Goal: Transaction & Acquisition: Purchase product/service

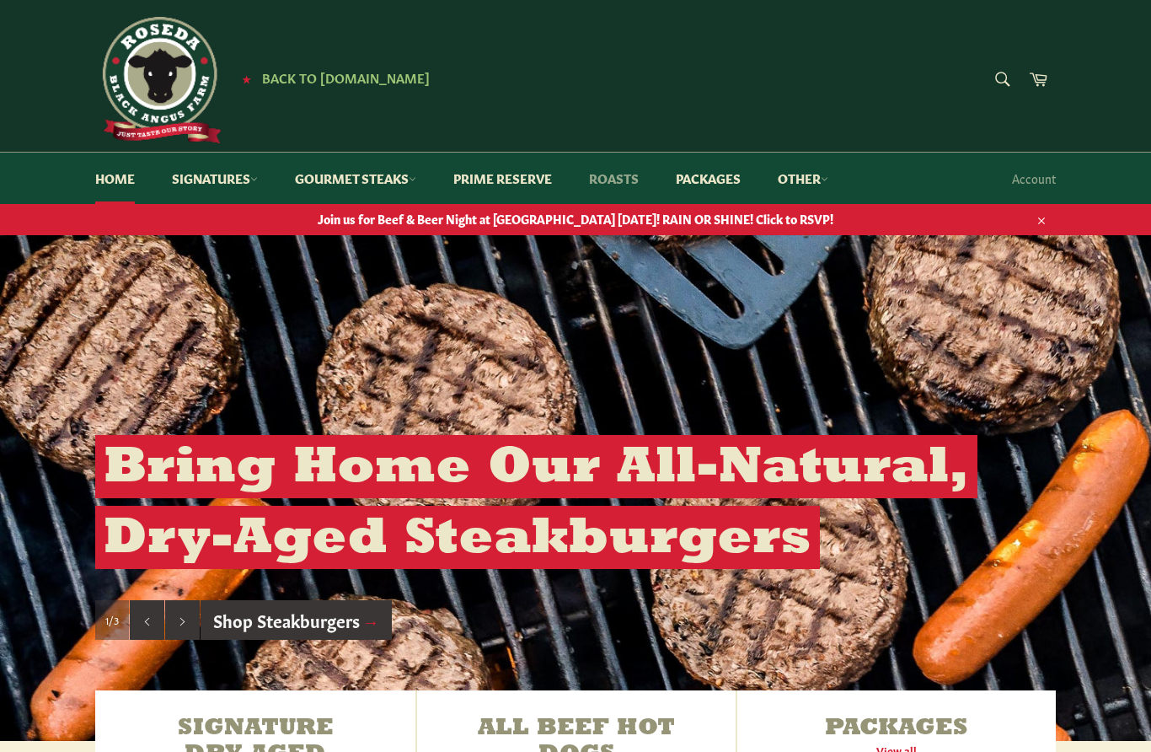
click at [641, 178] on link "Roasts" at bounding box center [613, 178] width 83 height 51
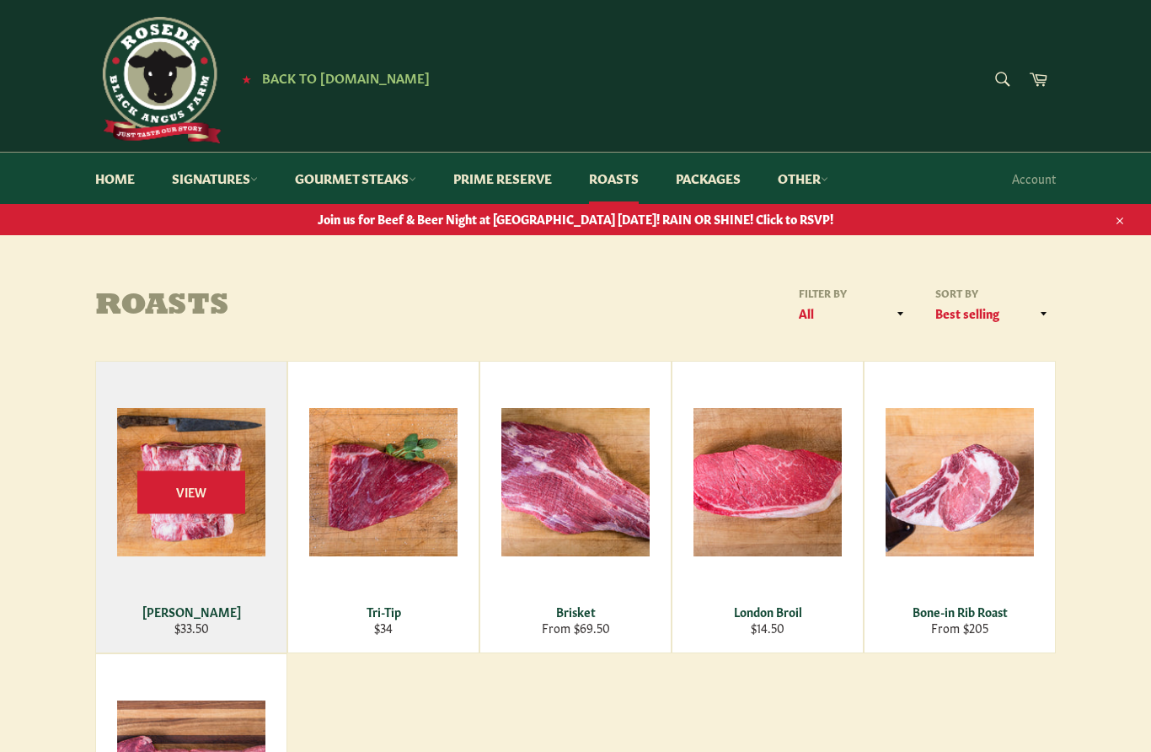
click at [217, 482] on span "View" at bounding box center [191, 491] width 108 height 43
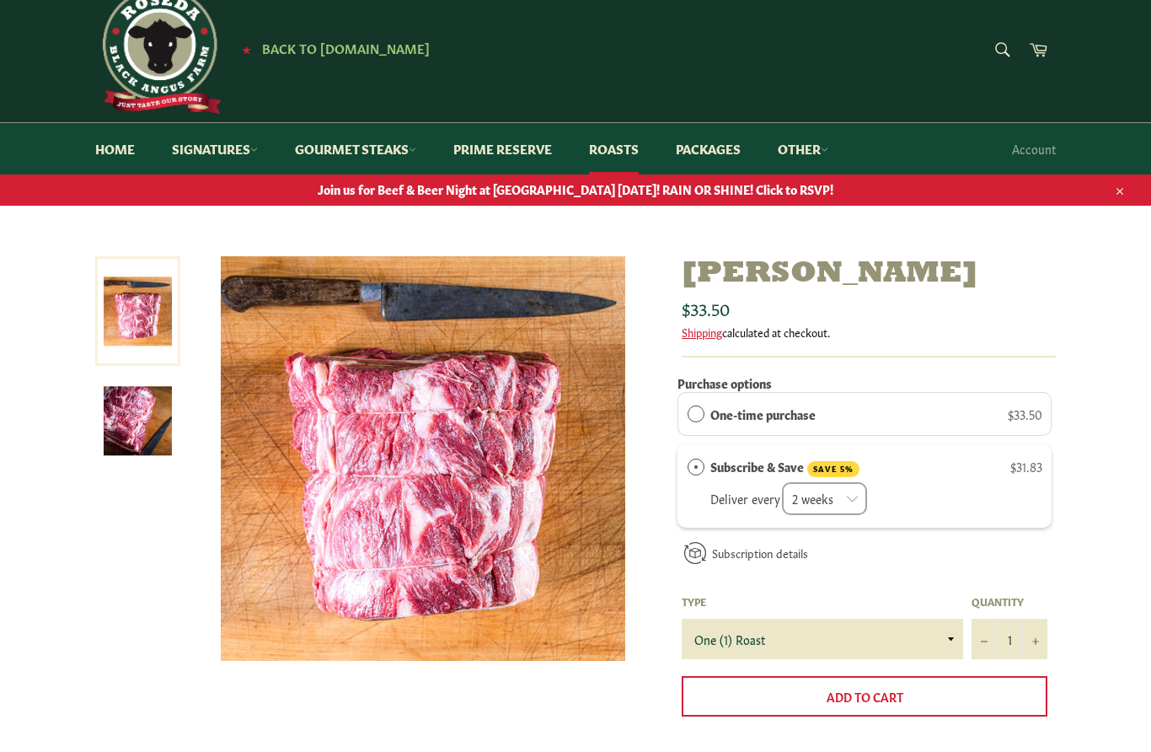
scroll to position [49, 0]
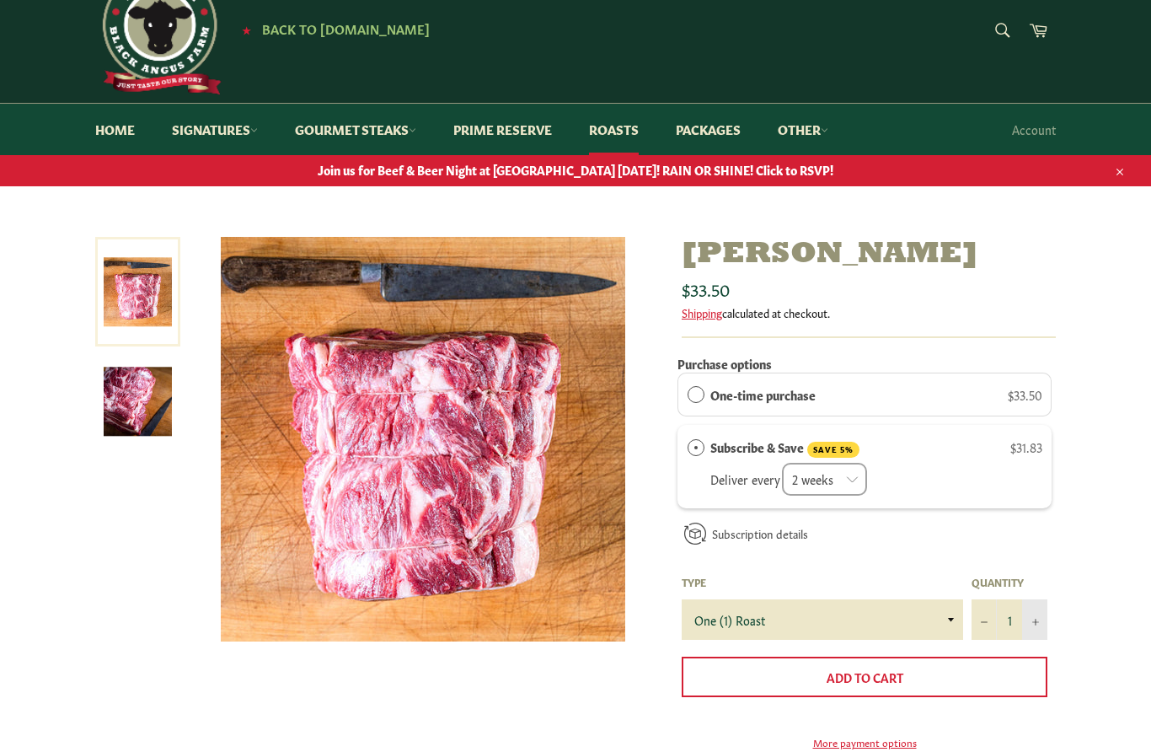
click at [1039, 625] on button "+" at bounding box center [1034, 619] width 25 height 40
type input "2"
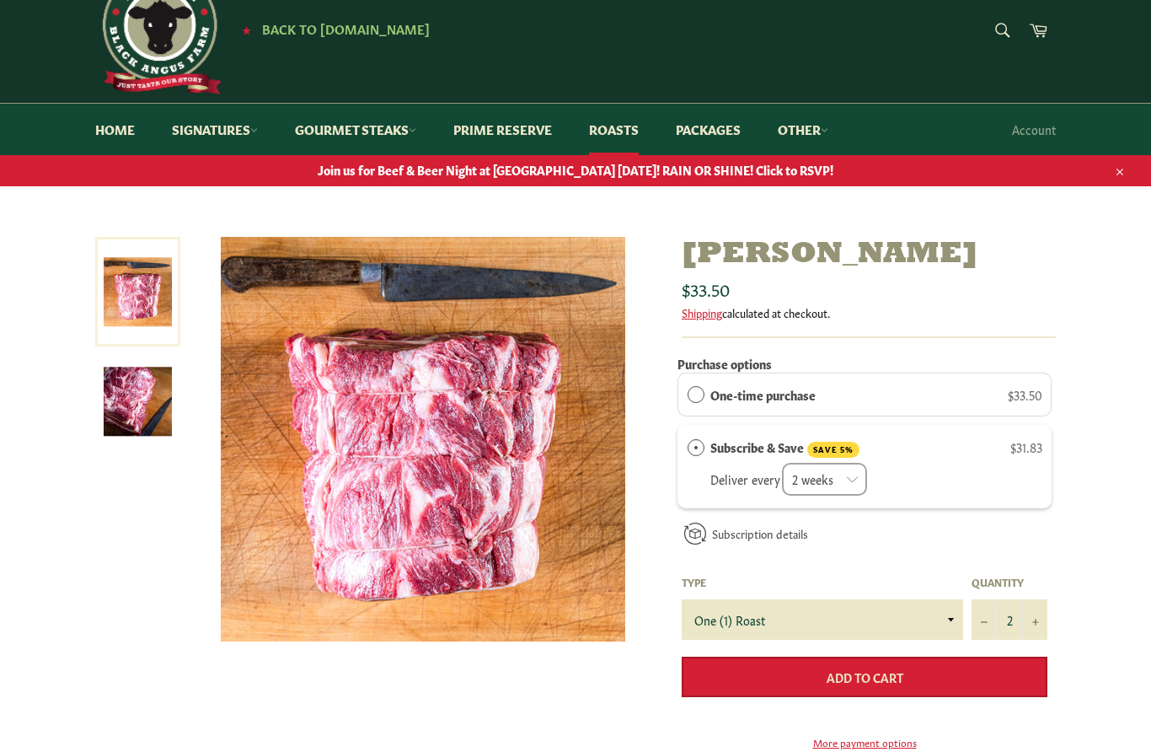
click at [942, 681] on button "Add to Cart" at bounding box center [865, 677] width 366 height 40
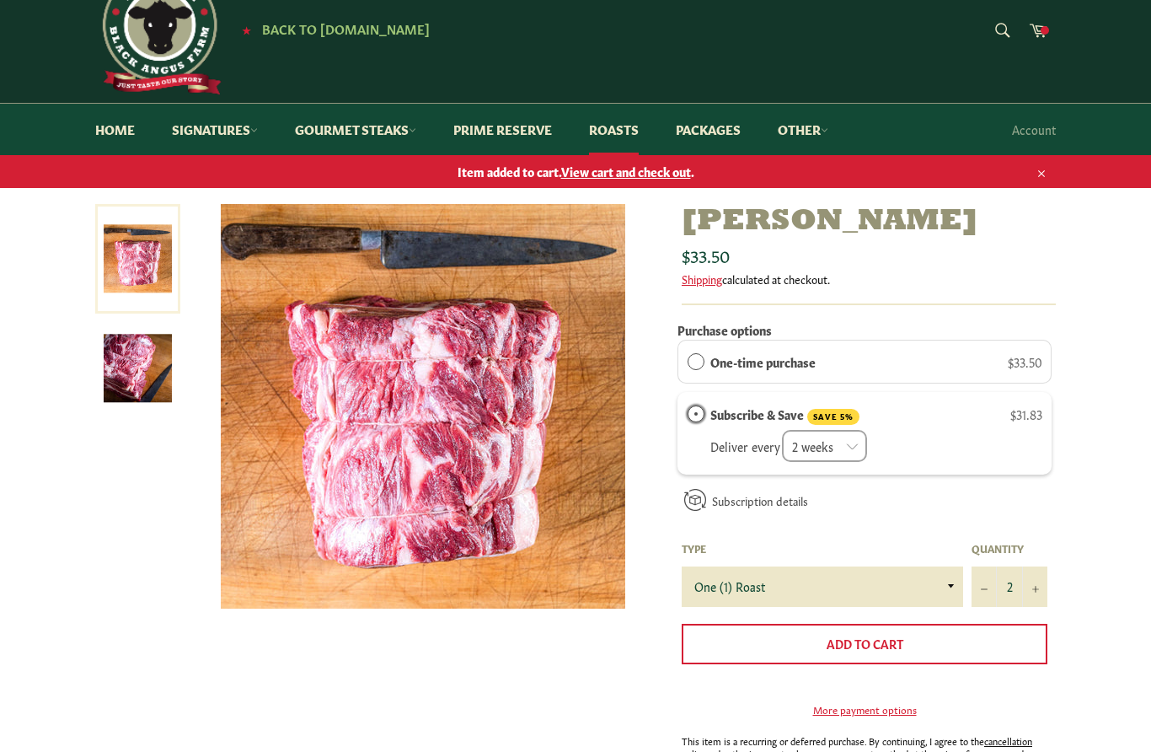
click at [688, 414] on input "Subscribe & Save" at bounding box center [688, 414] width 0 height 0
click at [688, 362] on input "One-time purchase" at bounding box center [688, 362] width 0 height 0
radio input "true"
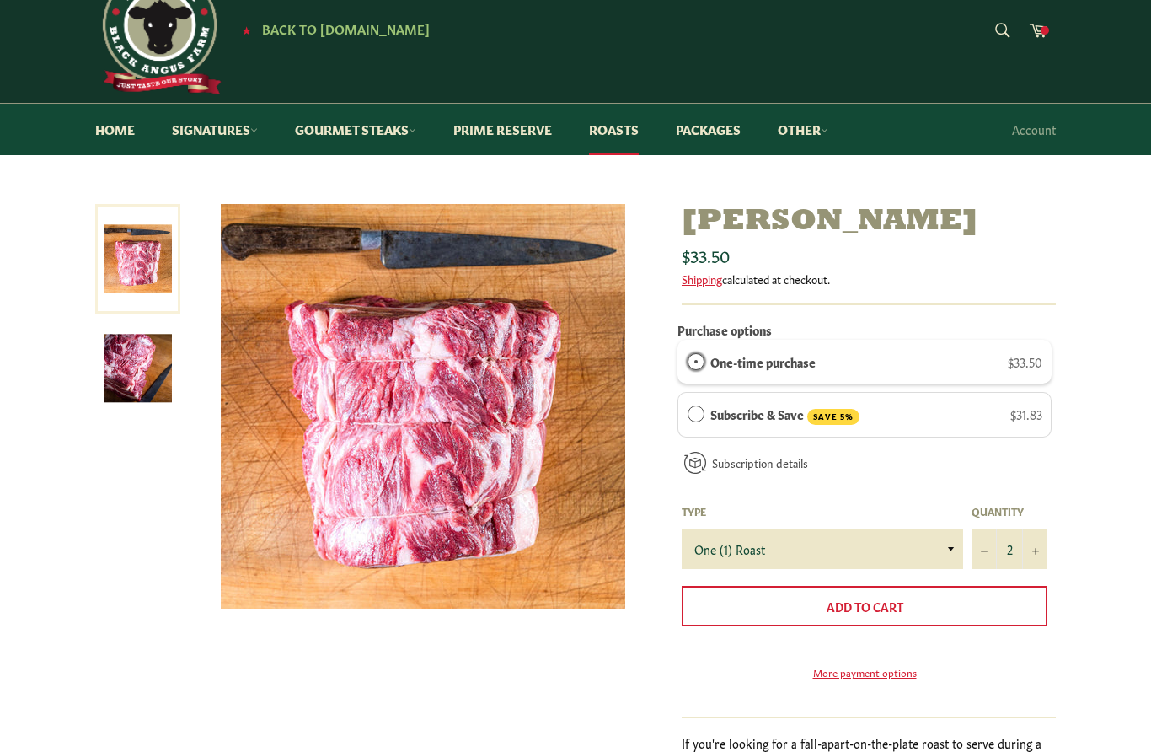
scroll to position [0, 0]
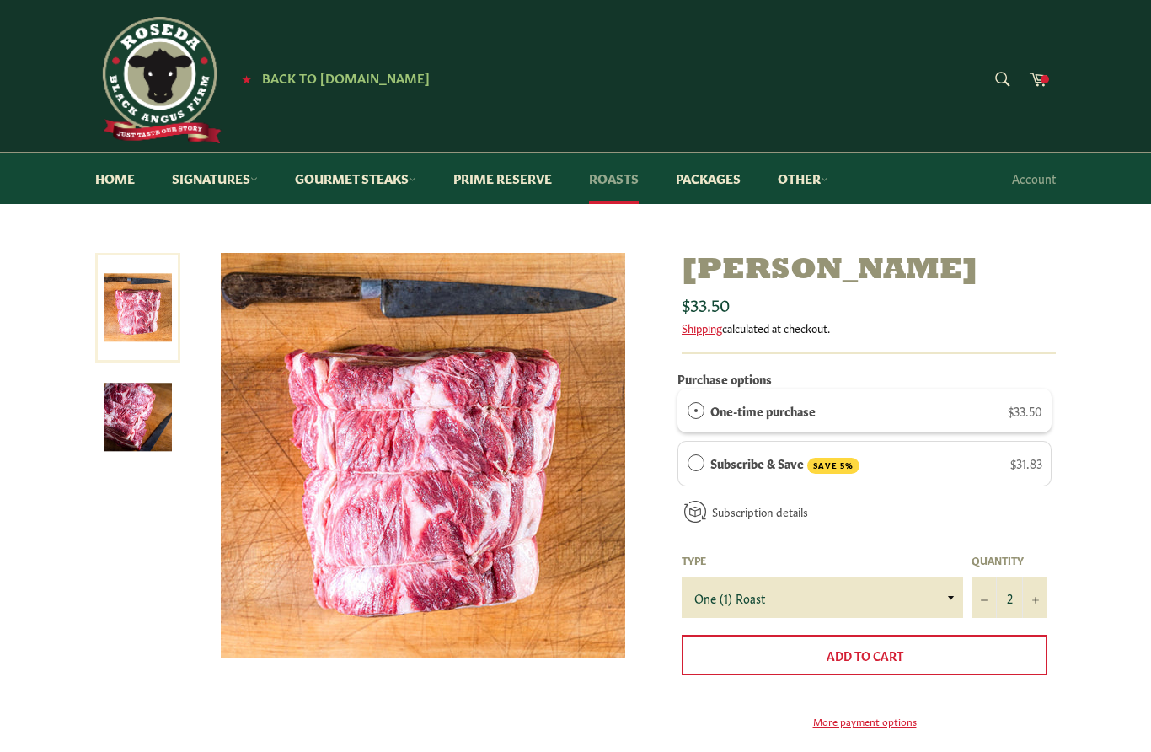
click at [632, 183] on link "Roasts" at bounding box center [613, 178] width 83 height 51
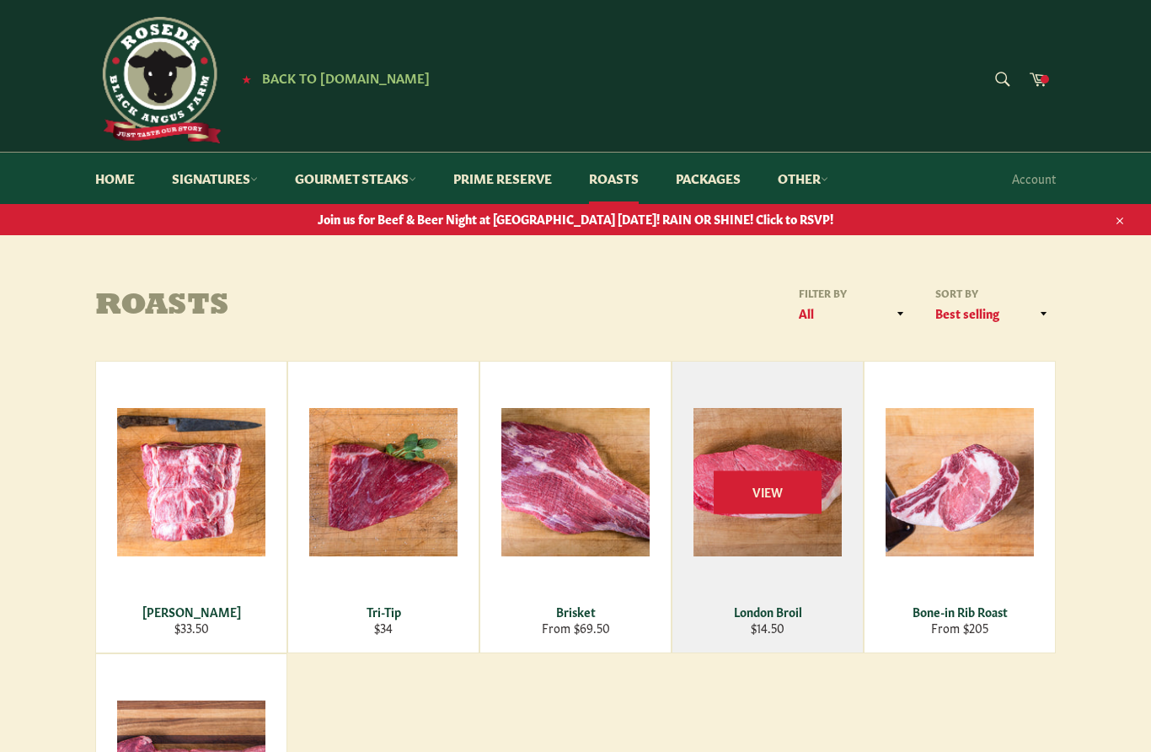
click at [792, 503] on span "View" at bounding box center [768, 491] width 108 height 43
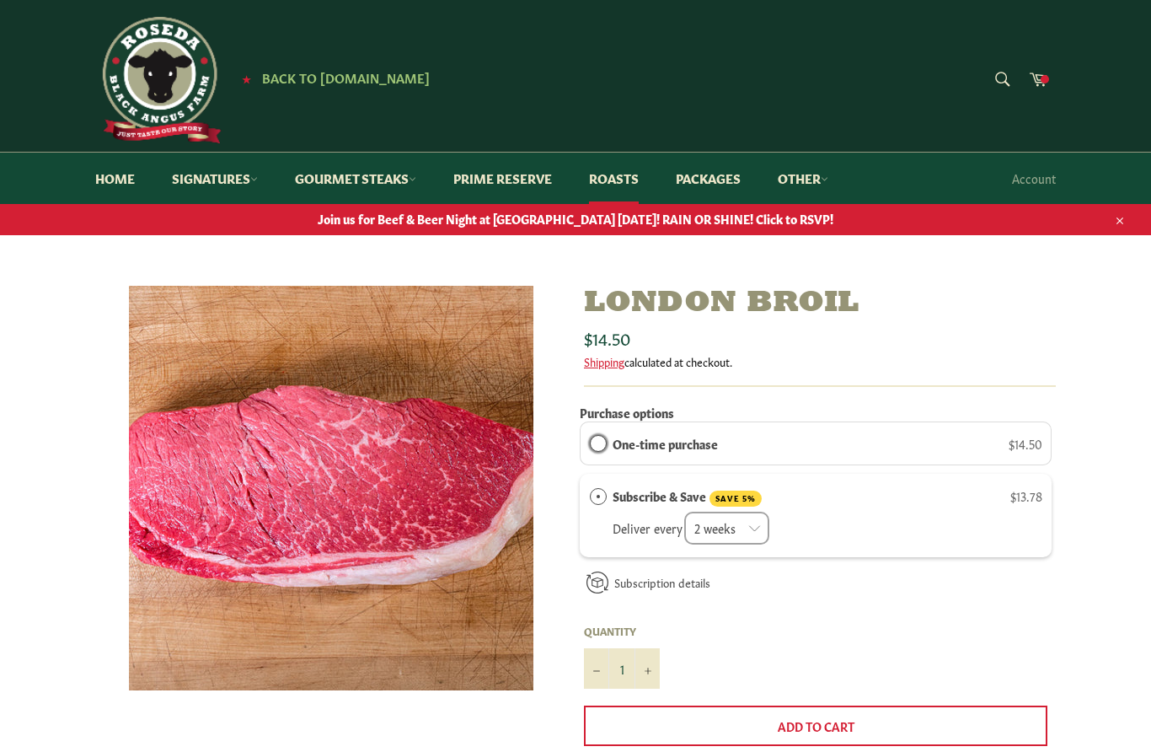
click at [590, 443] on input "One-time purchase" at bounding box center [590, 443] width 0 height 0
radio input "true"
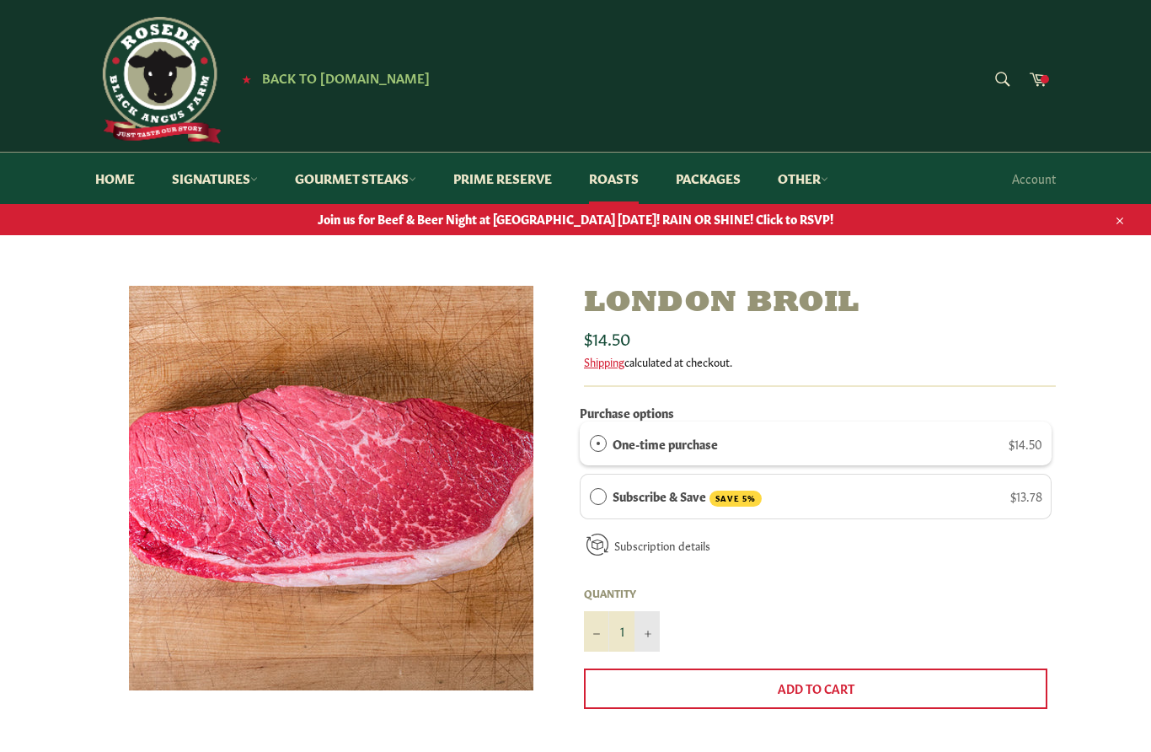
click at [651, 637] on button "+" at bounding box center [647, 631] width 25 height 40
type input "2"
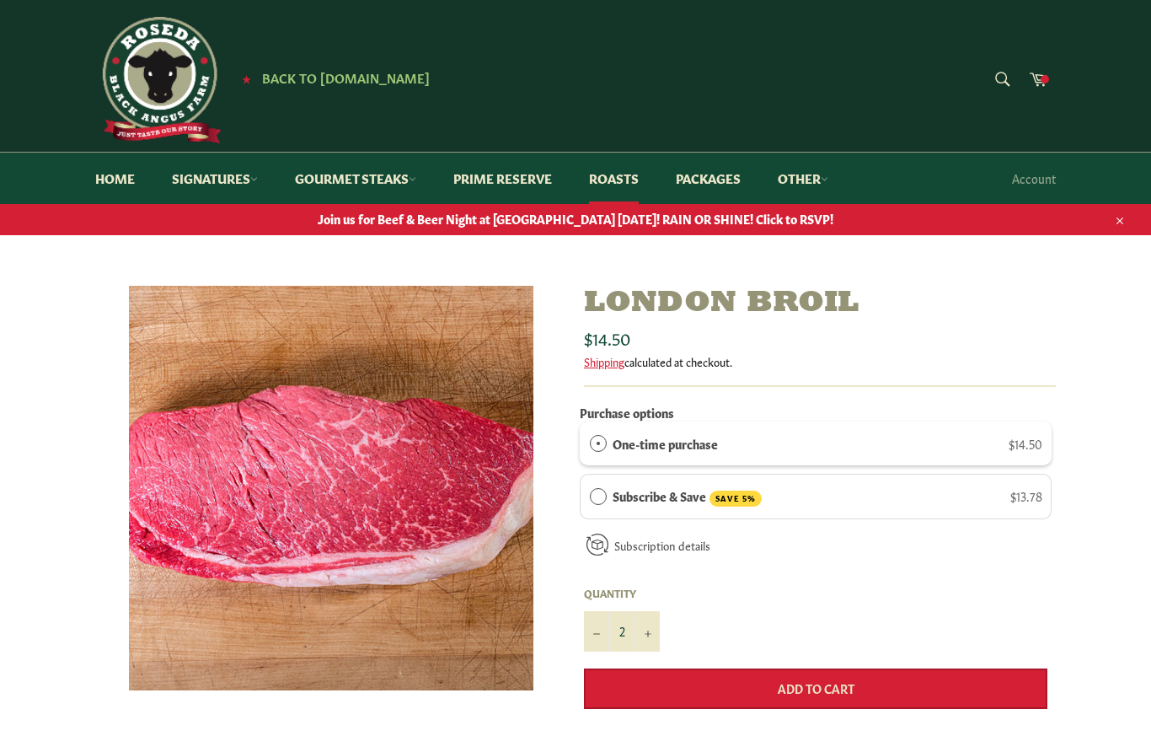
click at [880, 697] on button "Add to Cart" at bounding box center [816, 688] width 464 height 40
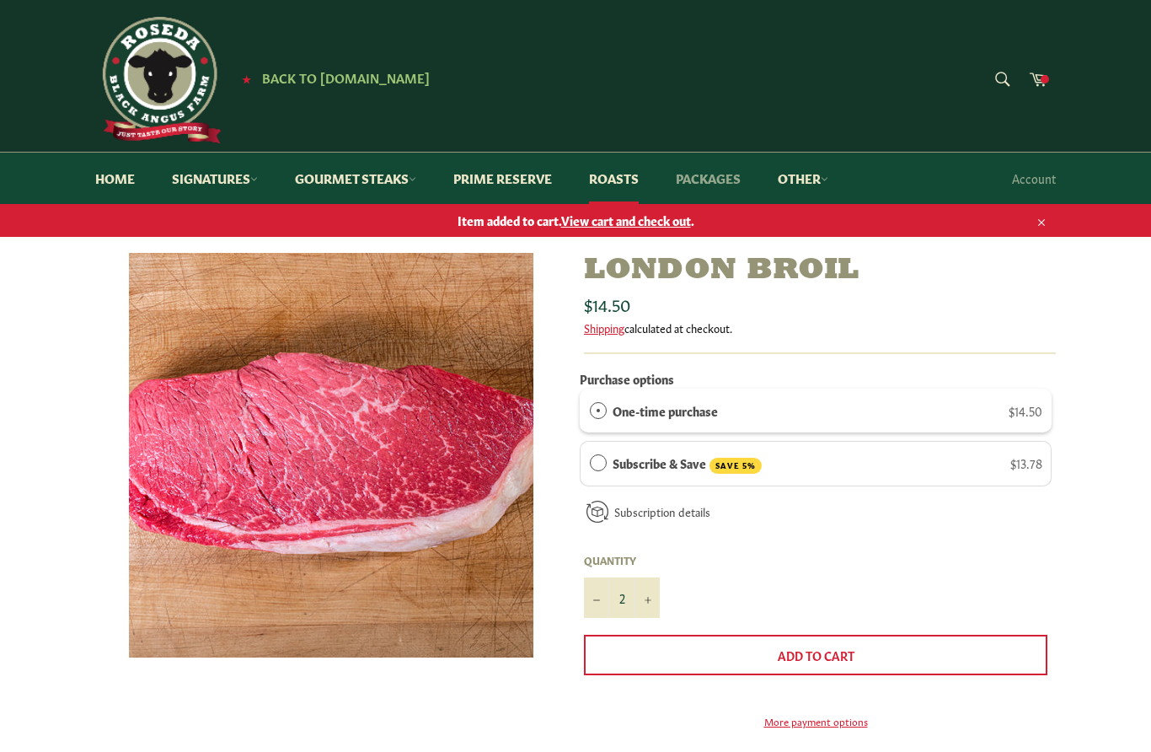
click at [737, 178] on link "Packages" at bounding box center [708, 178] width 99 height 51
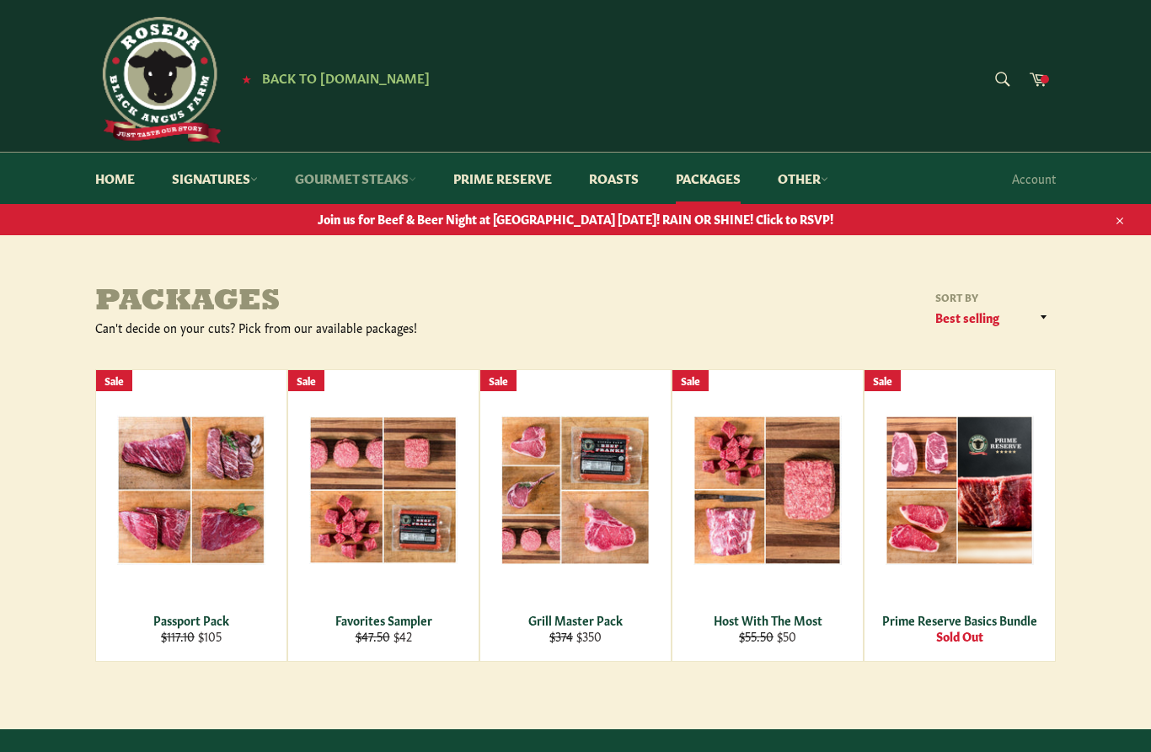
click at [408, 178] on link "Gourmet Steaks" at bounding box center [355, 178] width 155 height 51
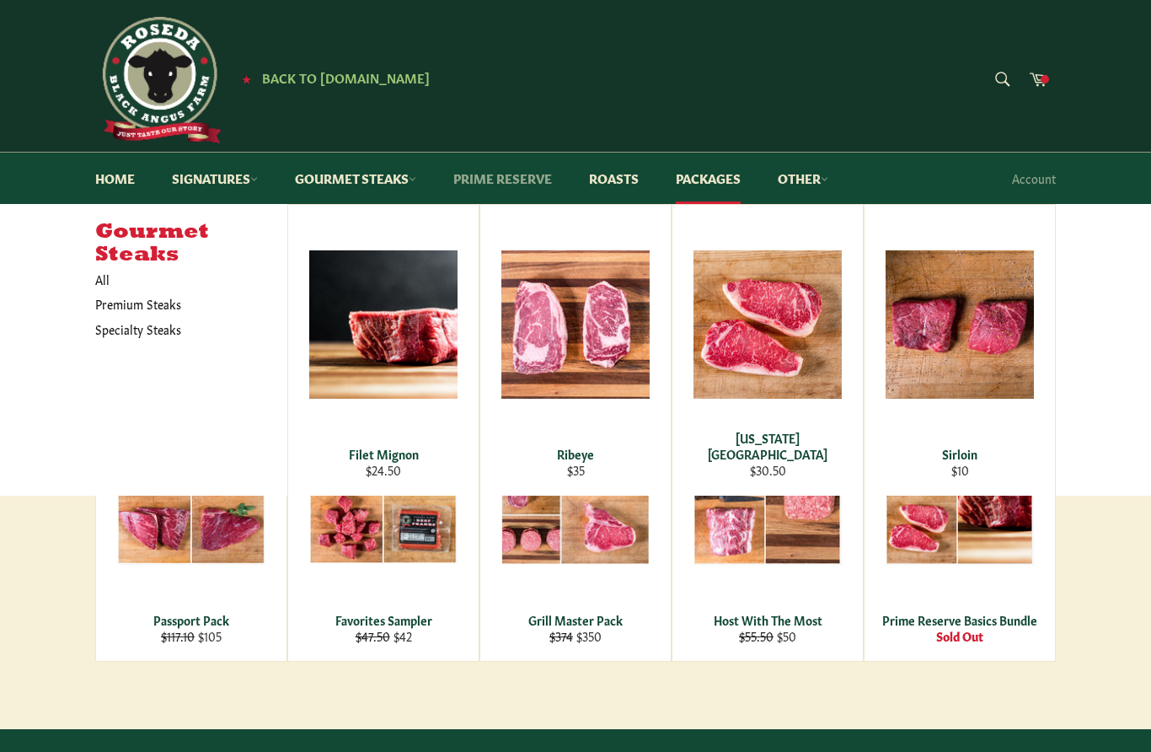
click at [545, 184] on link "Prime Reserve" at bounding box center [503, 178] width 132 height 51
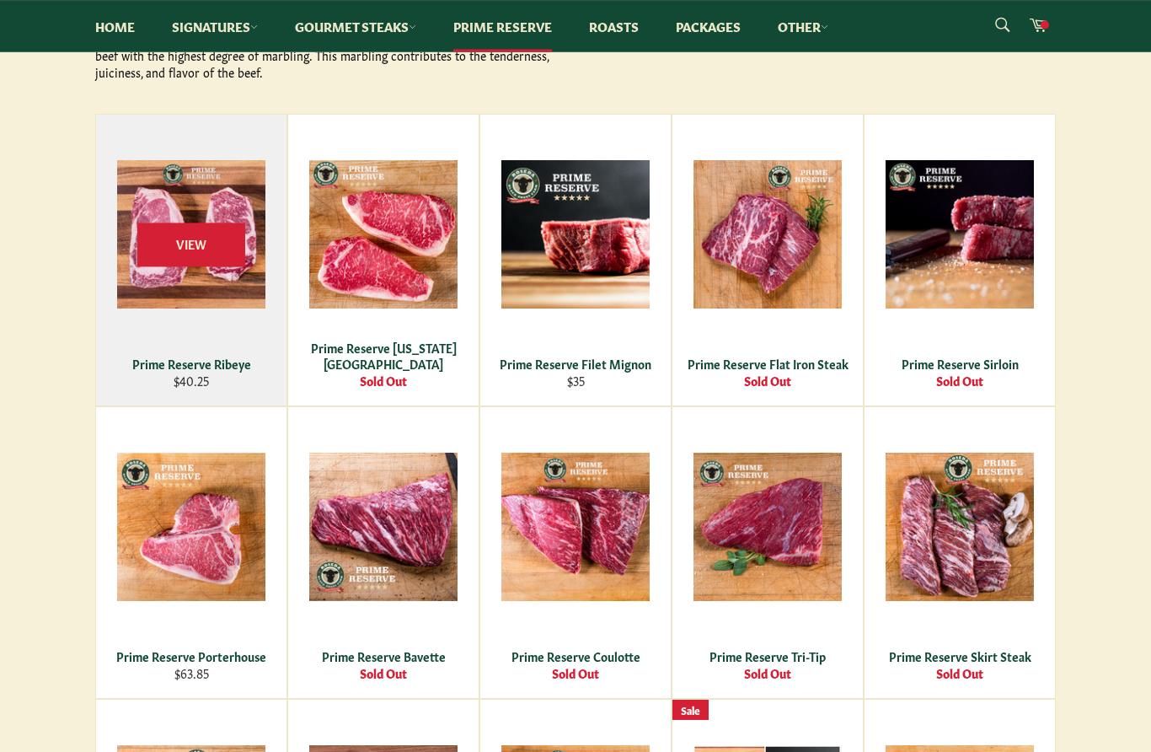
scroll to position [304, 0]
click at [212, 276] on div "View" at bounding box center [191, 260] width 190 height 291
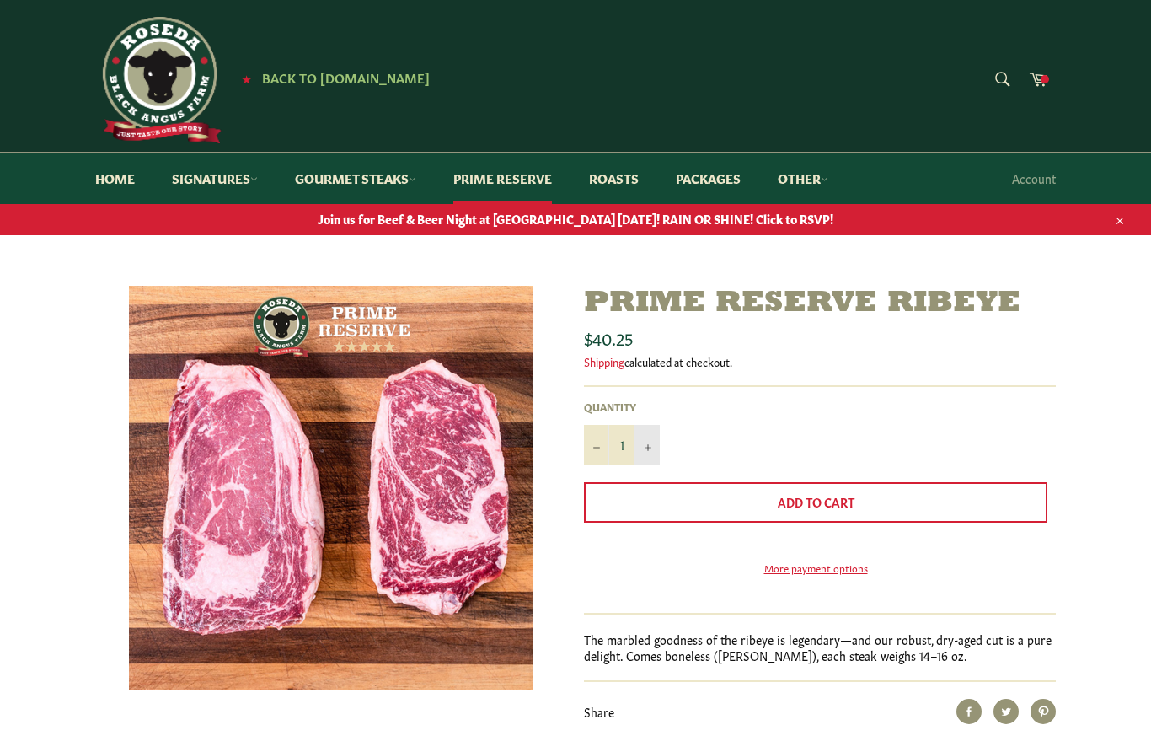
click at [642, 456] on button "+" at bounding box center [647, 445] width 25 height 40
type input "2"
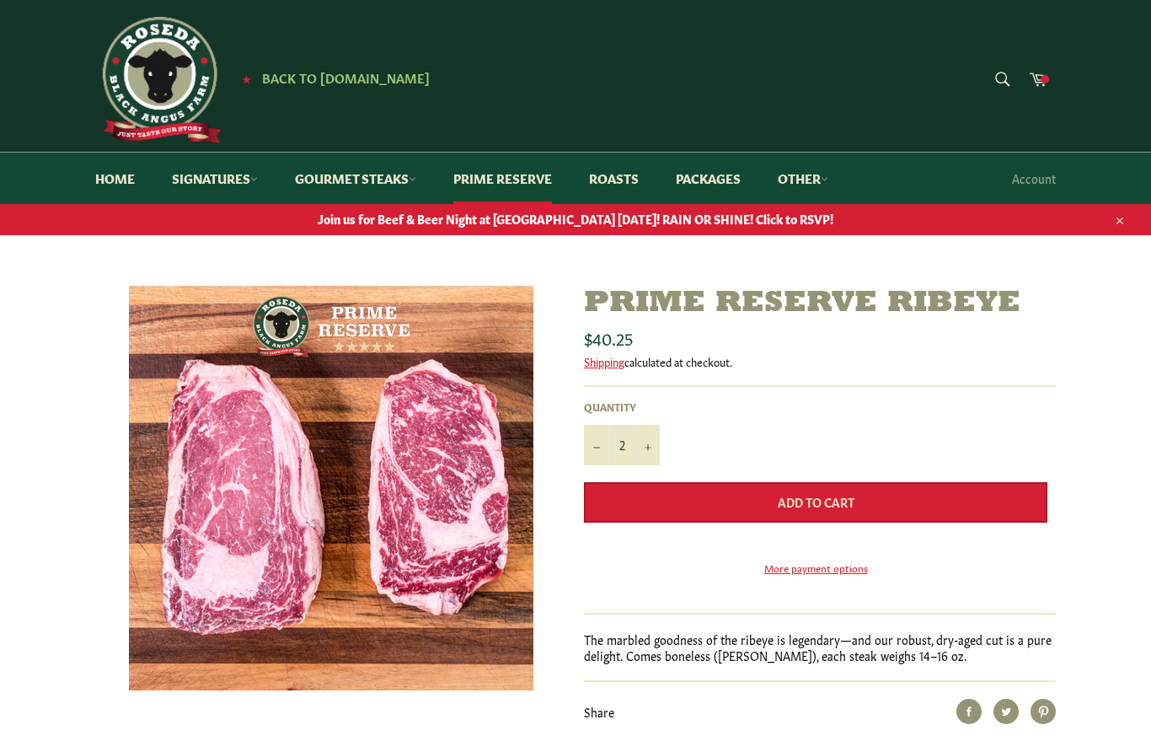
click at [801, 504] on span "Add to Cart" at bounding box center [816, 501] width 77 height 17
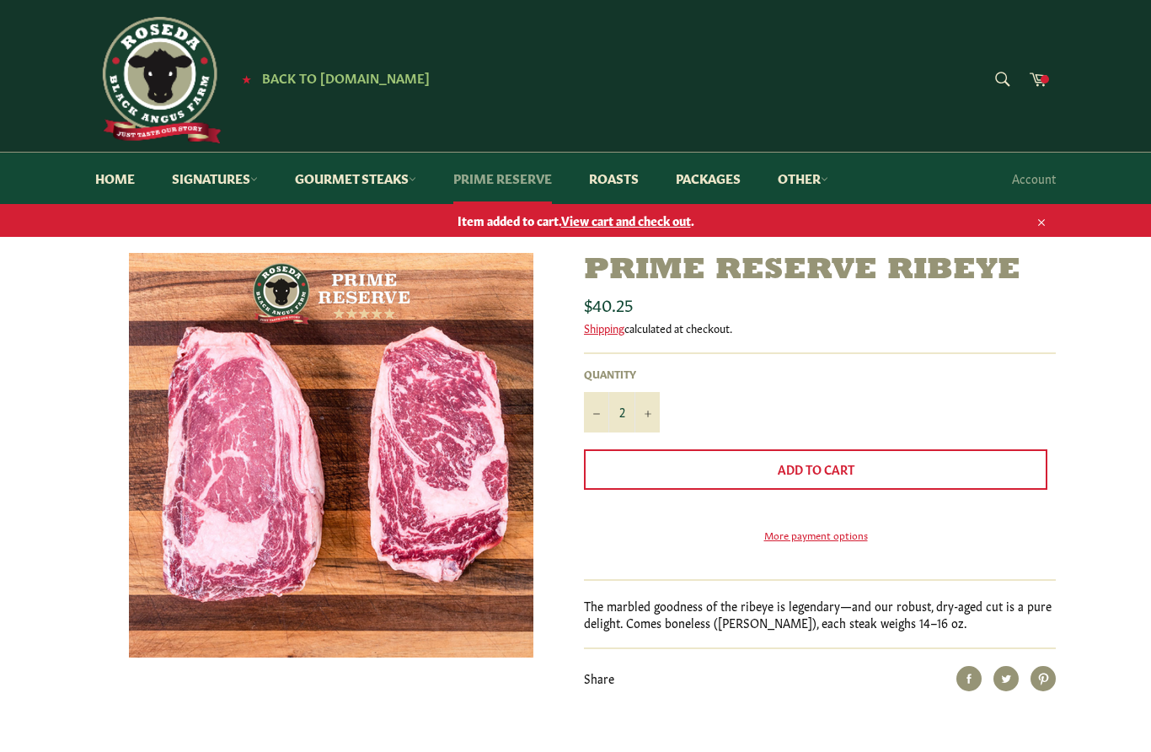
click at [533, 183] on link "Prime Reserve" at bounding box center [503, 178] width 132 height 51
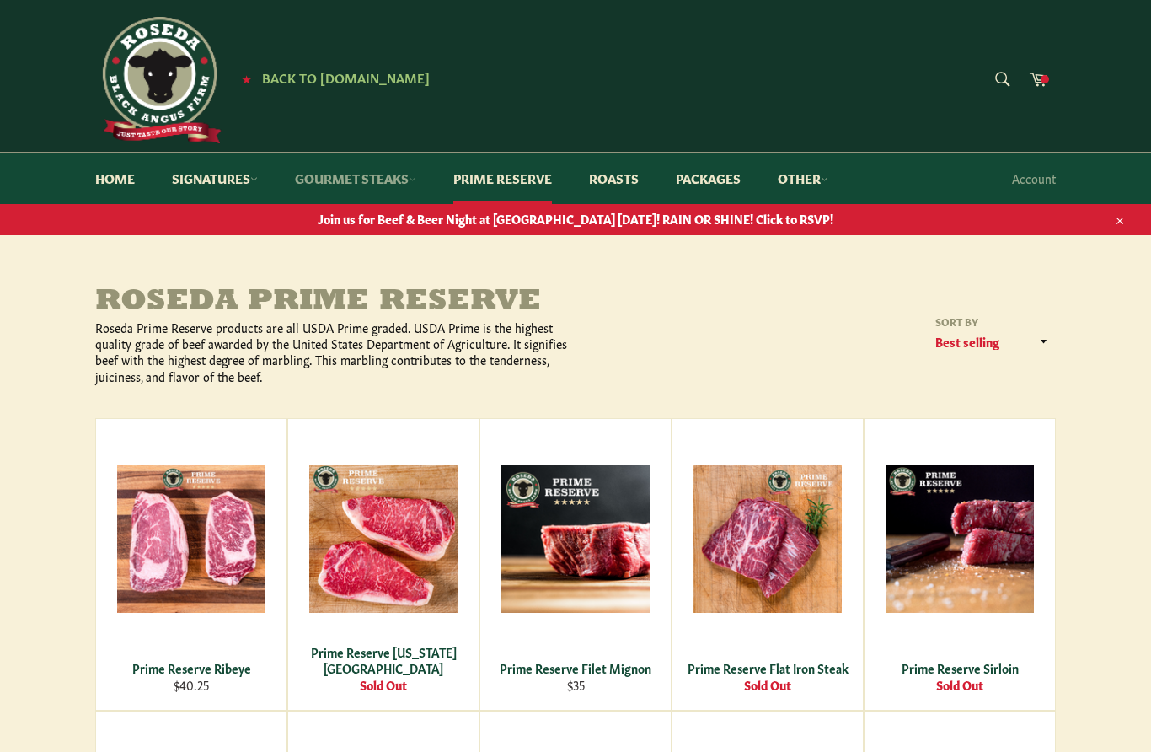
click at [414, 180] on link "Gourmet Steaks" at bounding box center [355, 178] width 155 height 51
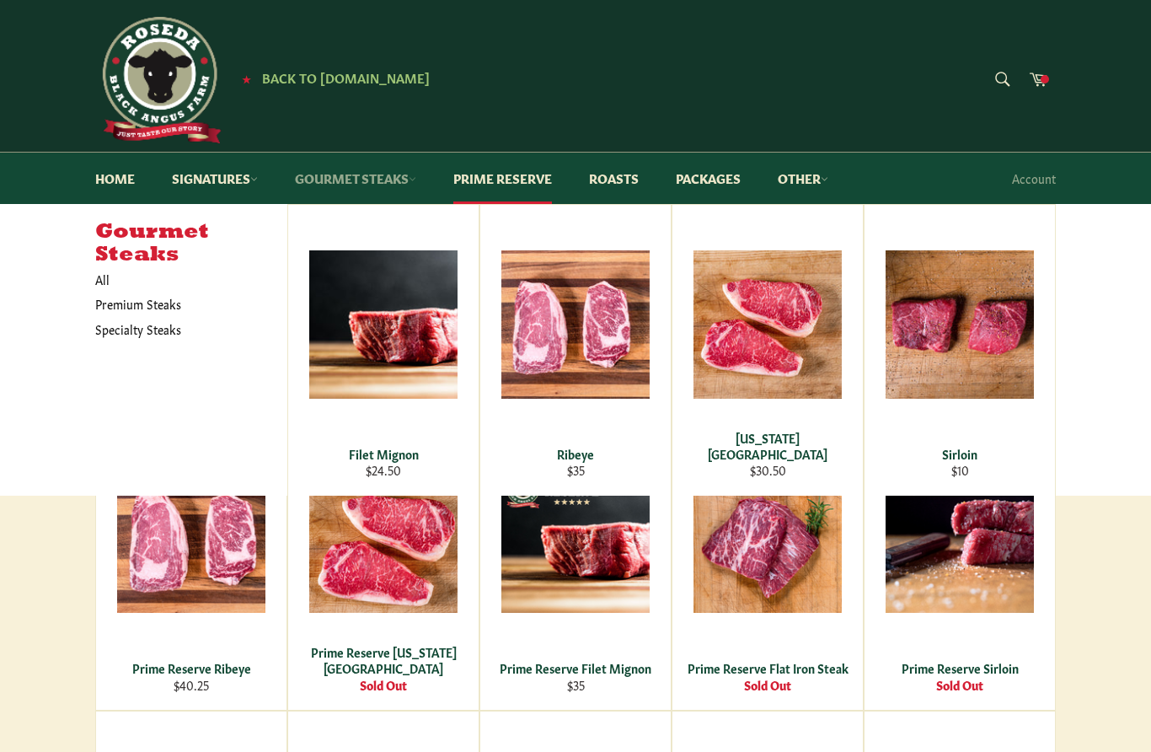
click at [416, 185] on link "Gourmet Steaks" at bounding box center [355, 178] width 155 height 51
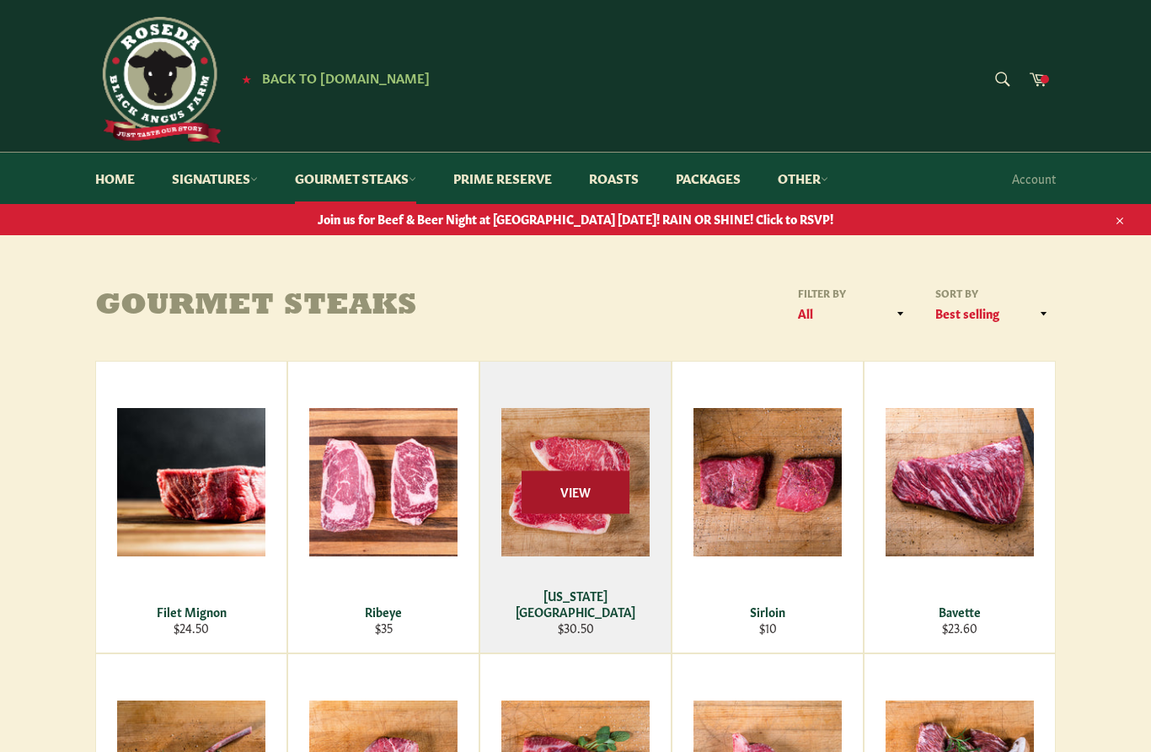
click at [598, 503] on span "View" at bounding box center [576, 491] width 108 height 43
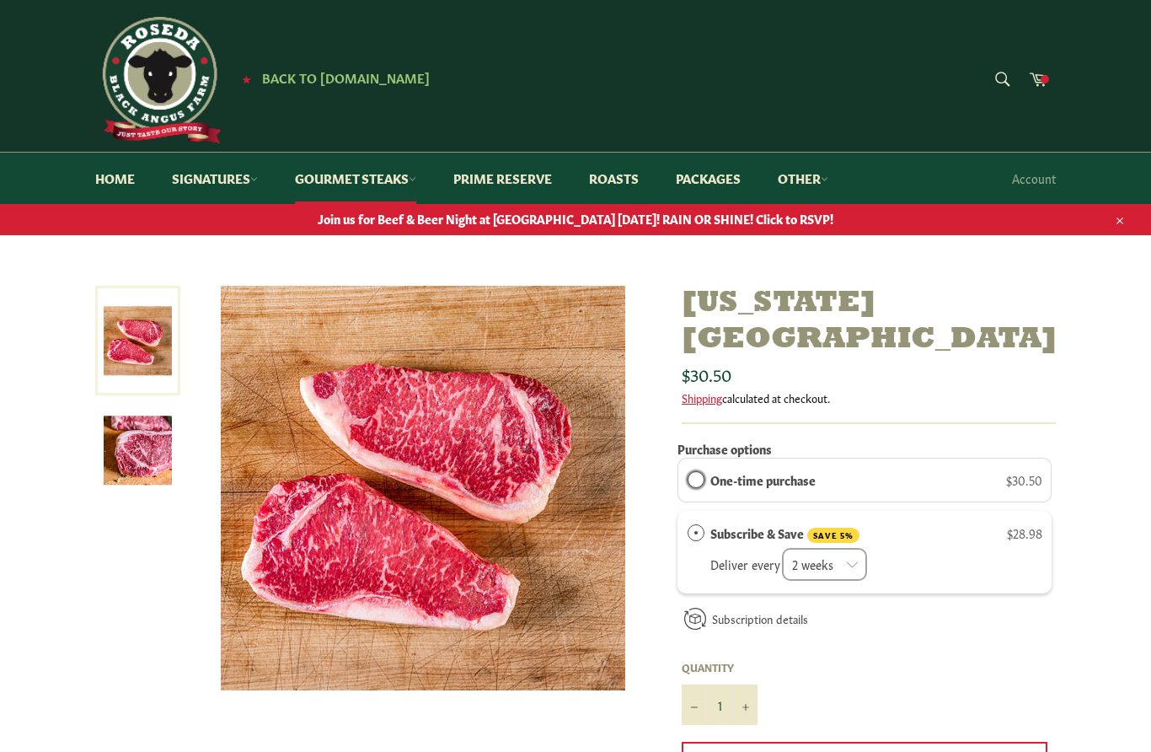
click at [688, 480] on input "One-time purchase" at bounding box center [688, 480] width 0 height 0
radio input "true"
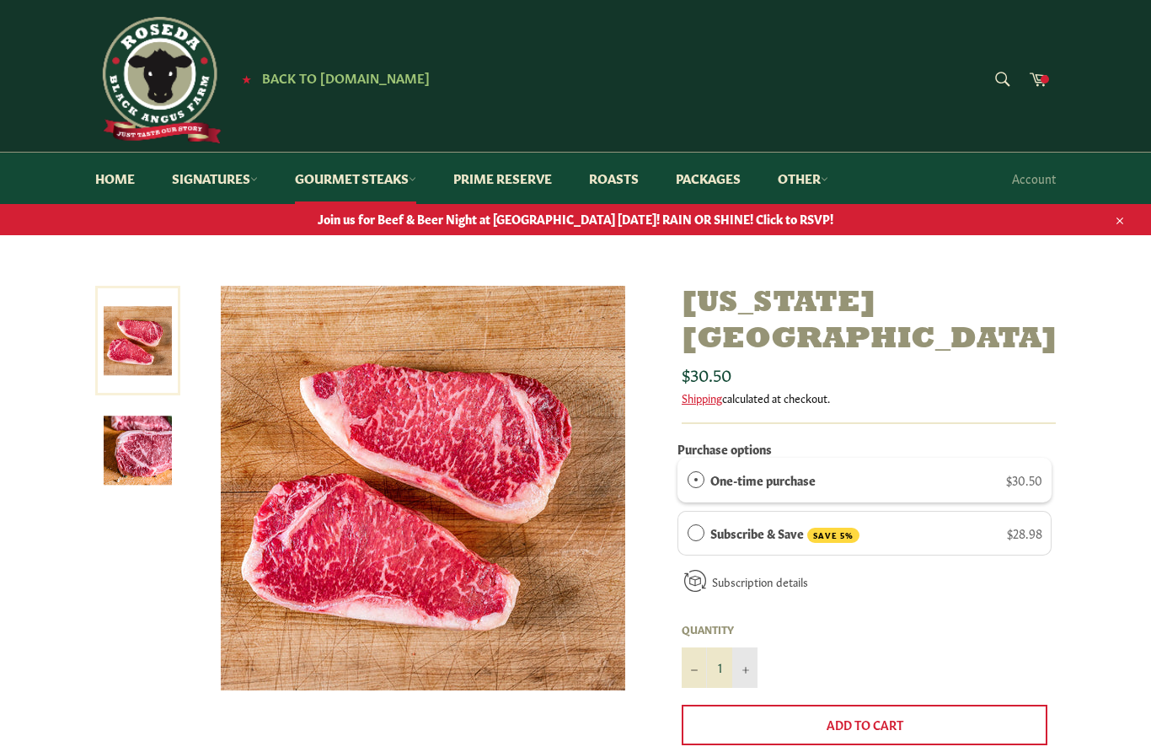
click at [748, 647] on button "+" at bounding box center [744, 667] width 25 height 40
click at [749, 647] on button "+" at bounding box center [744, 667] width 25 height 40
click at [750, 647] on button "+" at bounding box center [744, 667] width 25 height 40
type input "4"
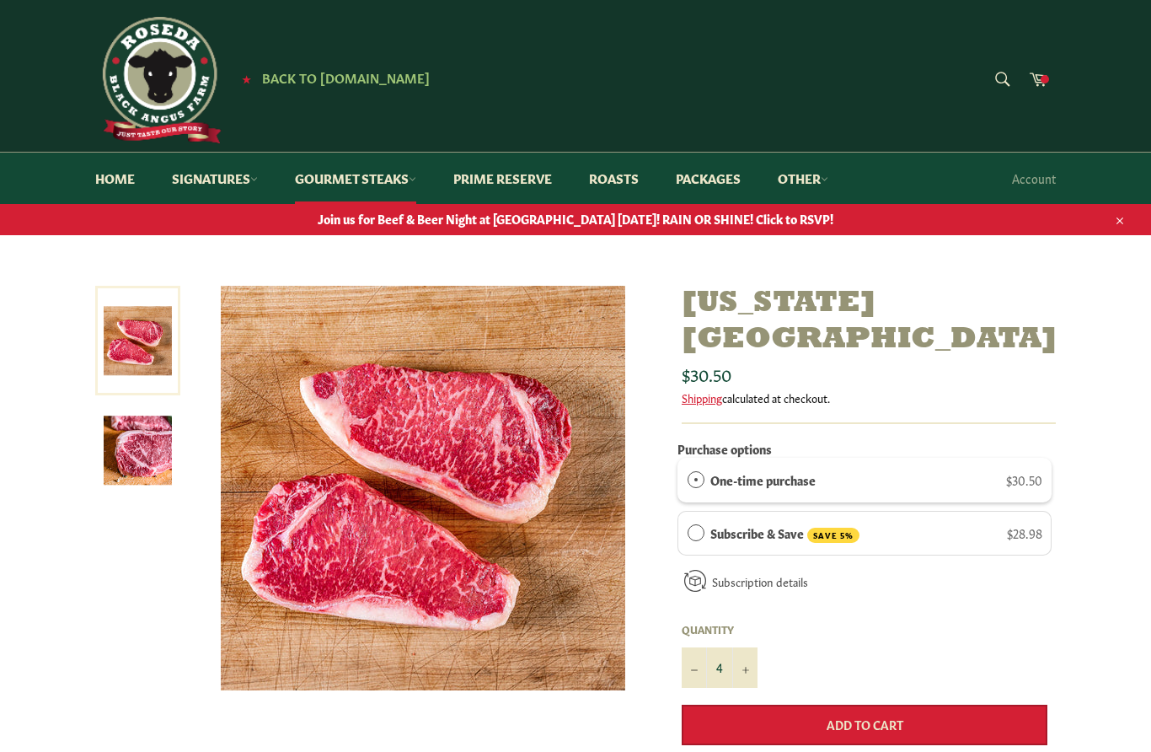
click at [947, 705] on button "Add to Cart" at bounding box center [865, 725] width 366 height 40
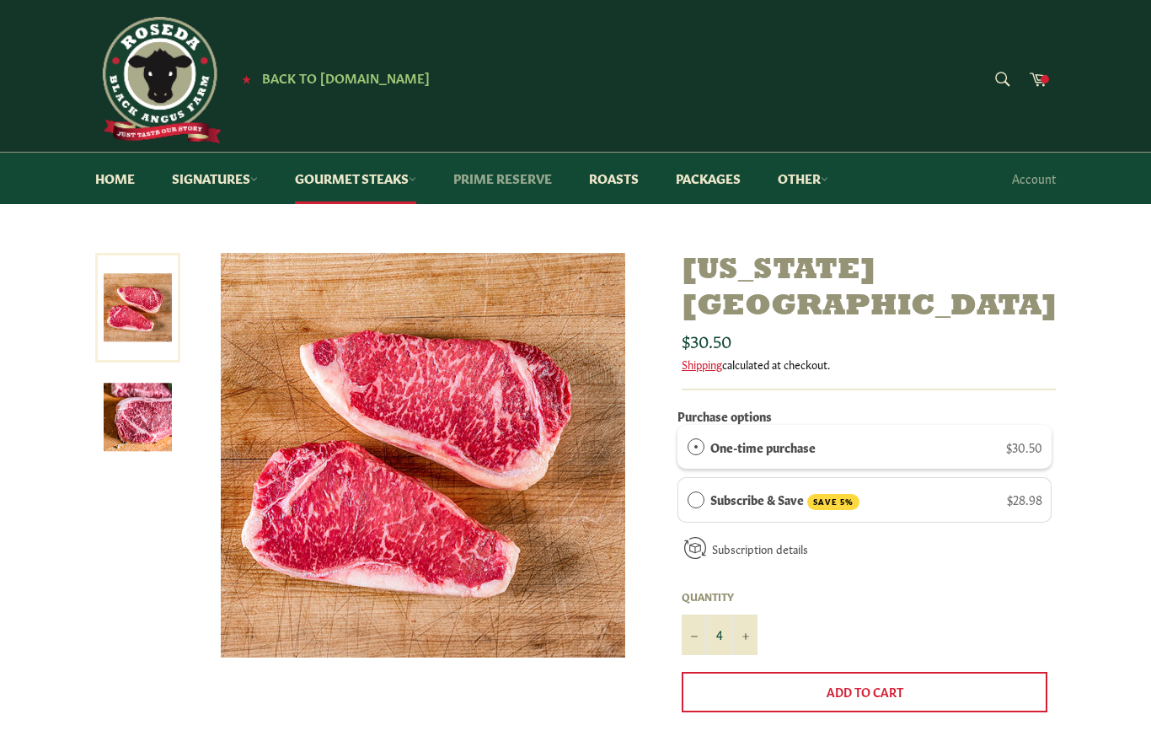
click at [547, 183] on link "Prime Reserve" at bounding box center [503, 178] width 132 height 51
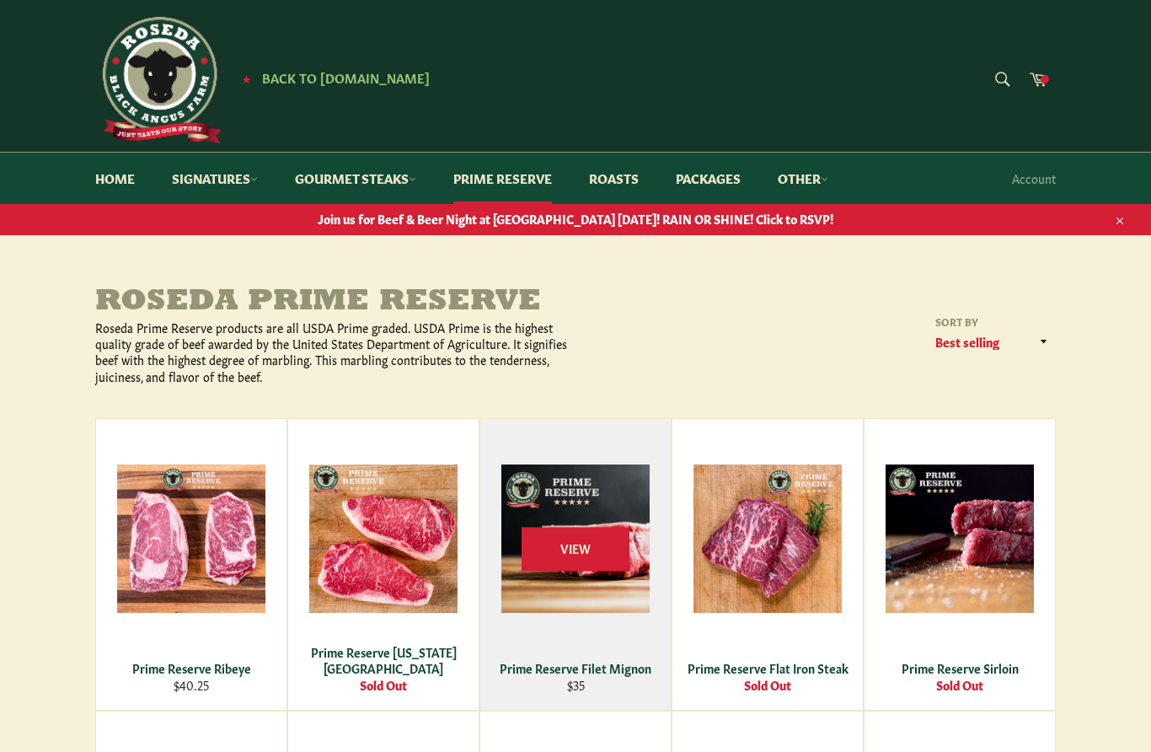
click at [601, 538] on span "View" at bounding box center [576, 549] width 108 height 43
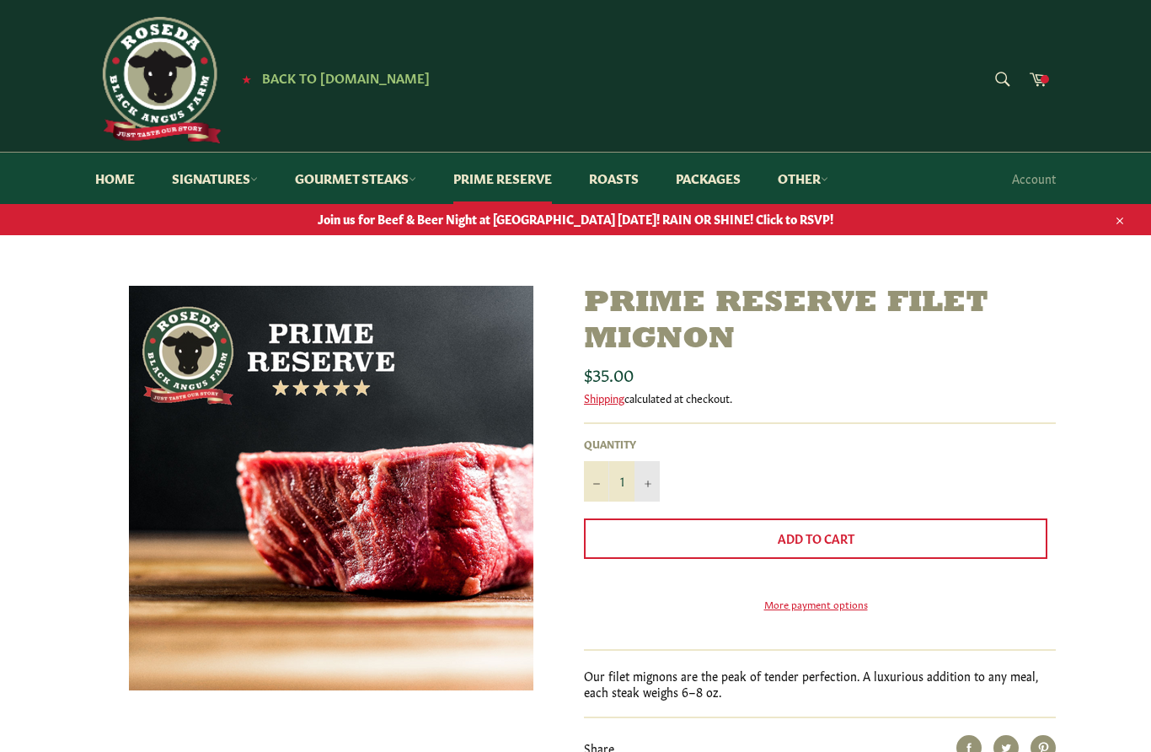
click at [652, 487] on button "+" at bounding box center [647, 481] width 25 height 40
type input "2"
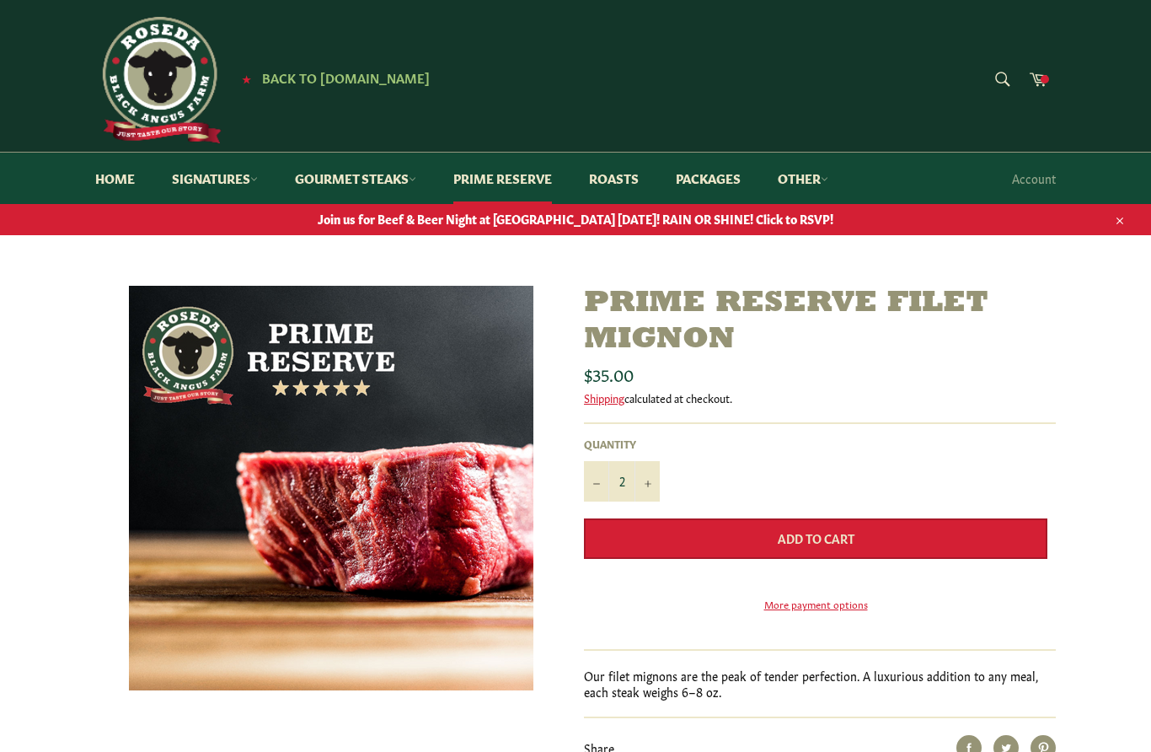
click at [971, 539] on button "Add to Cart" at bounding box center [816, 538] width 464 height 40
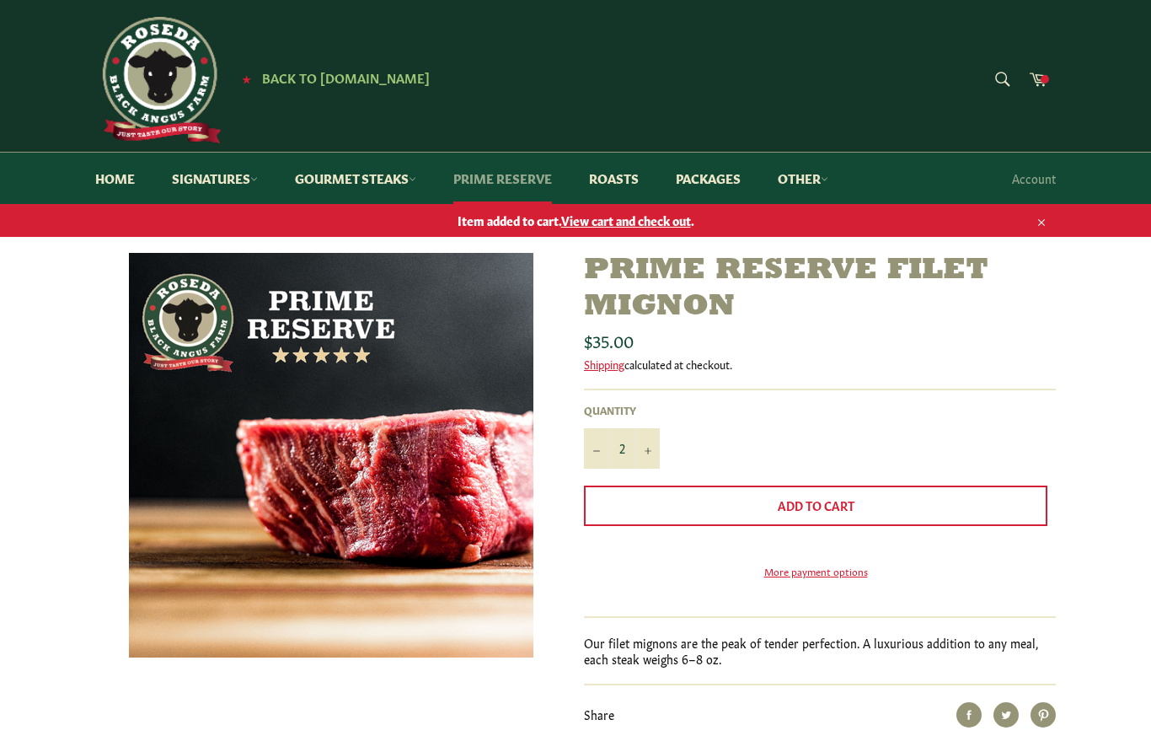
click at [542, 184] on link "Prime Reserve" at bounding box center [503, 178] width 132 height 51
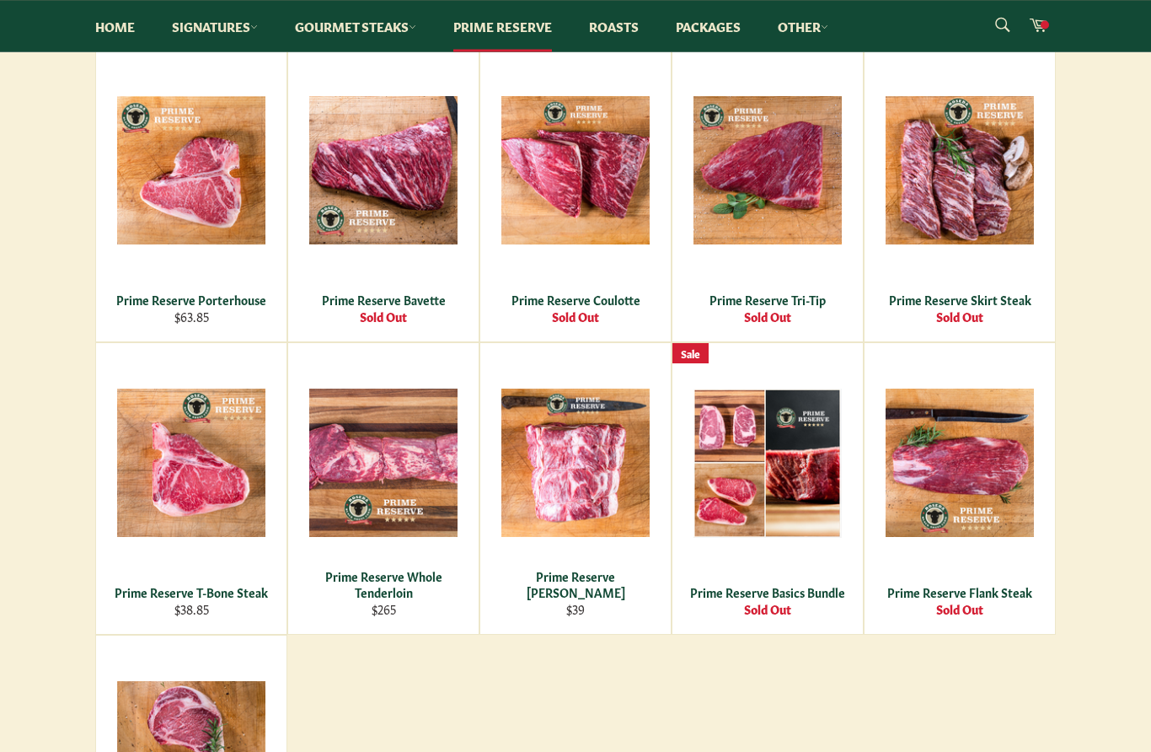
scroll to position [662, 0]
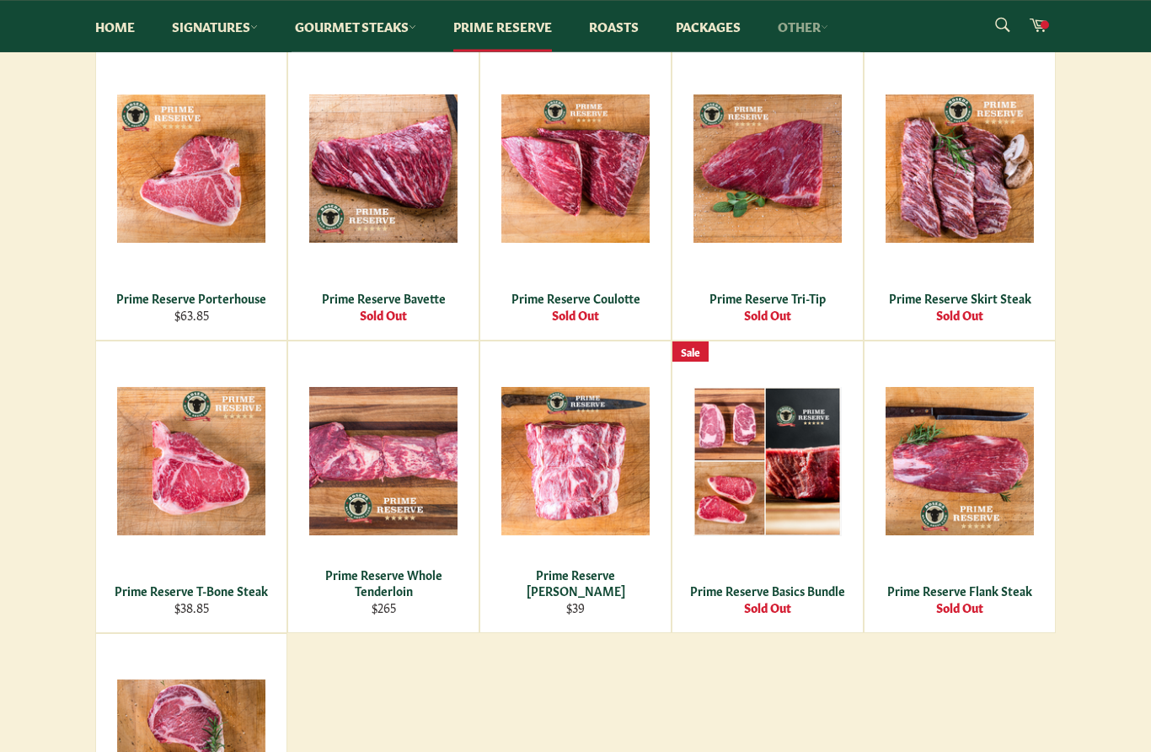
click at [804, 35] on link "Other" at bounding box center [803, 26] width 84 height 51
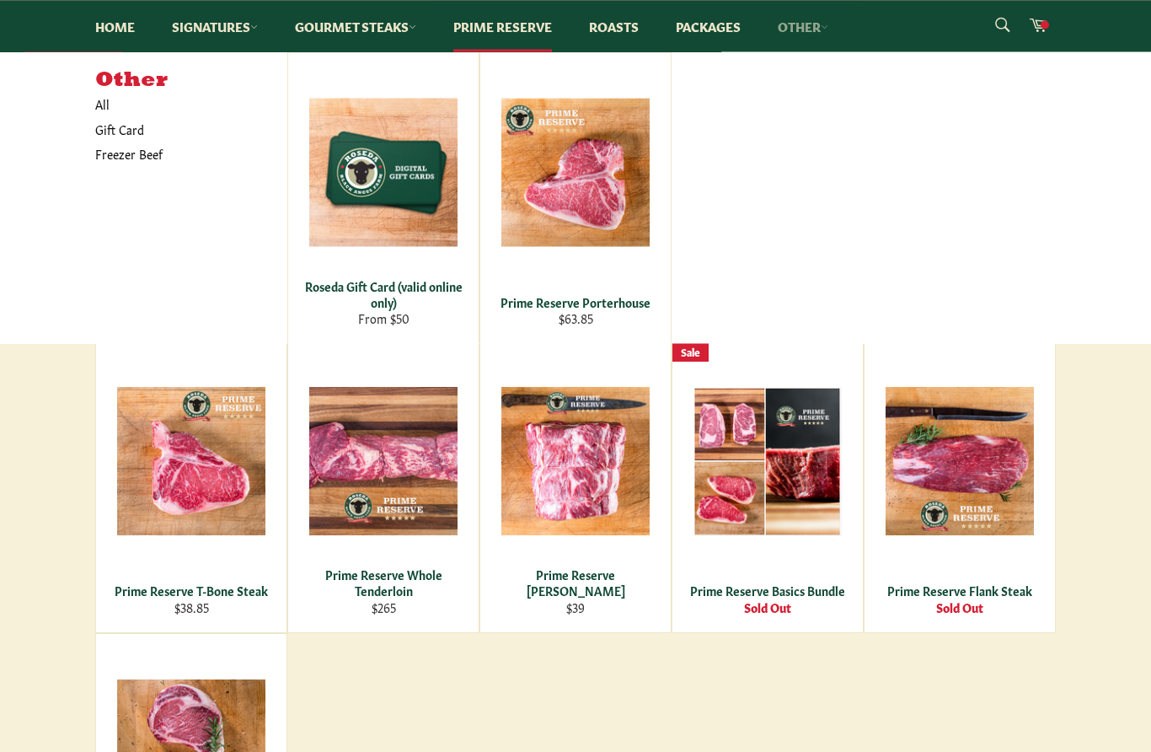
scroll to position [663, 0]
click at [818, 35] on link "Other" at bounding box center [803, 26] width 84 height 51
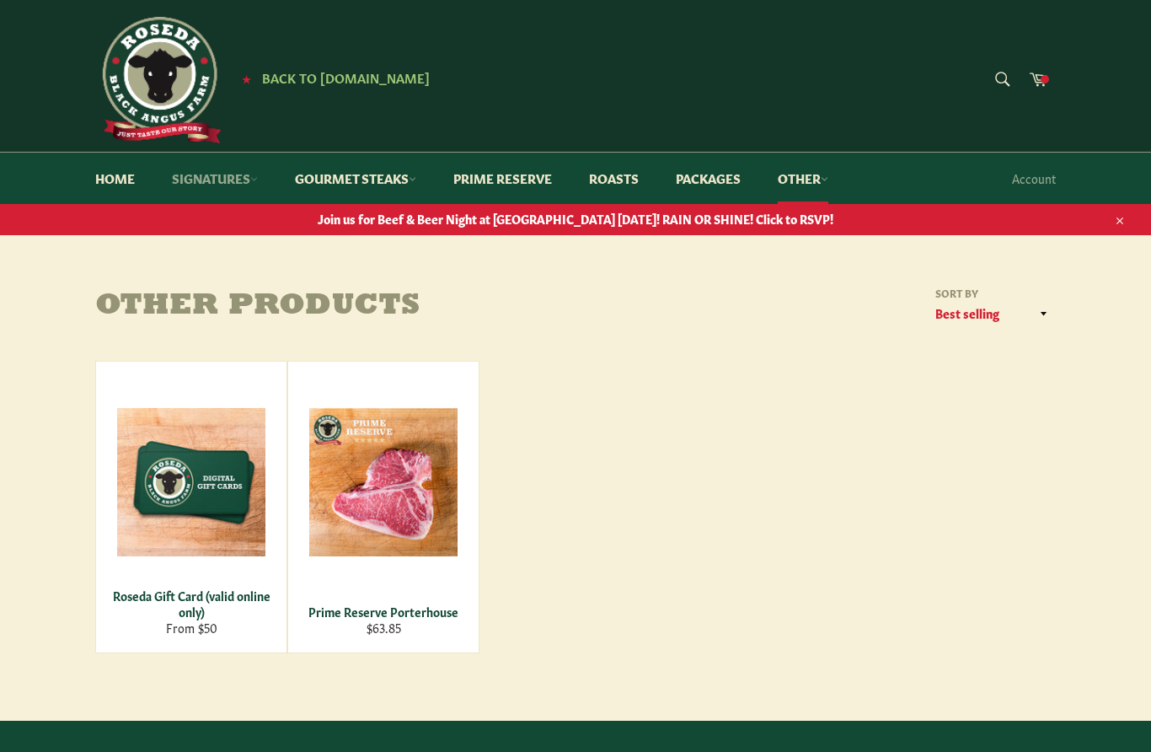
click at [244, 174] on link "Signatures" at bounding box center [215, 178] width 120 height 51
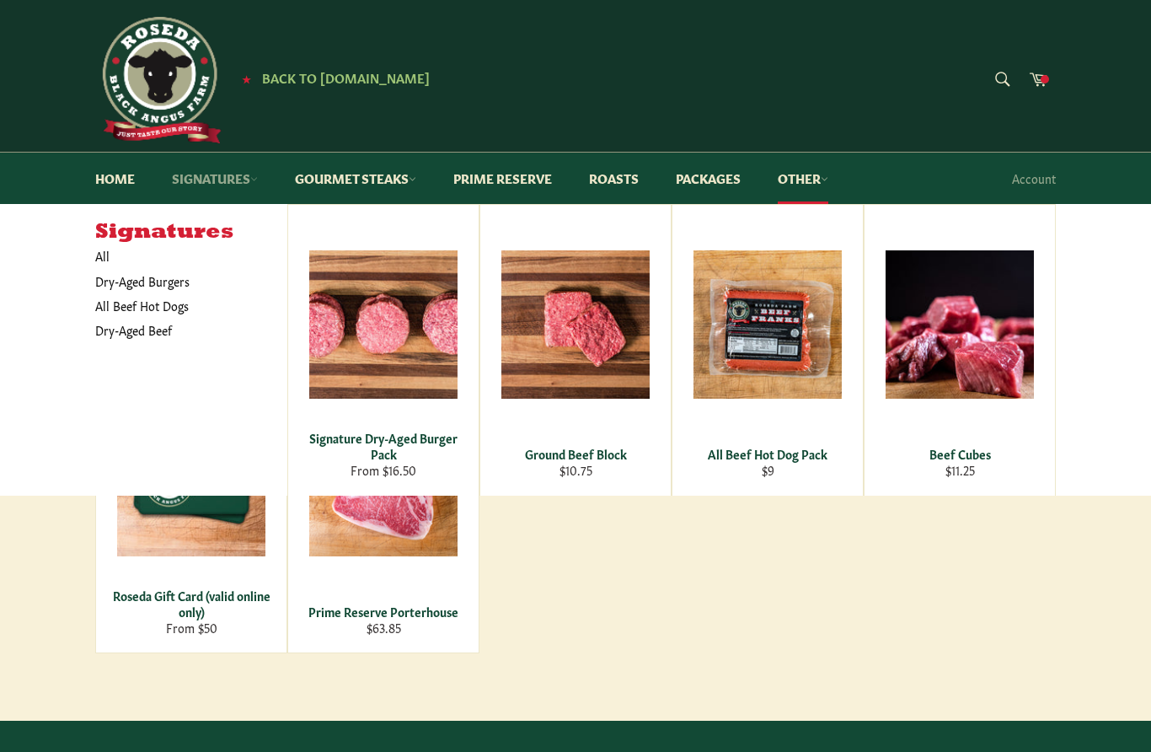
scroll to position [2, 0]
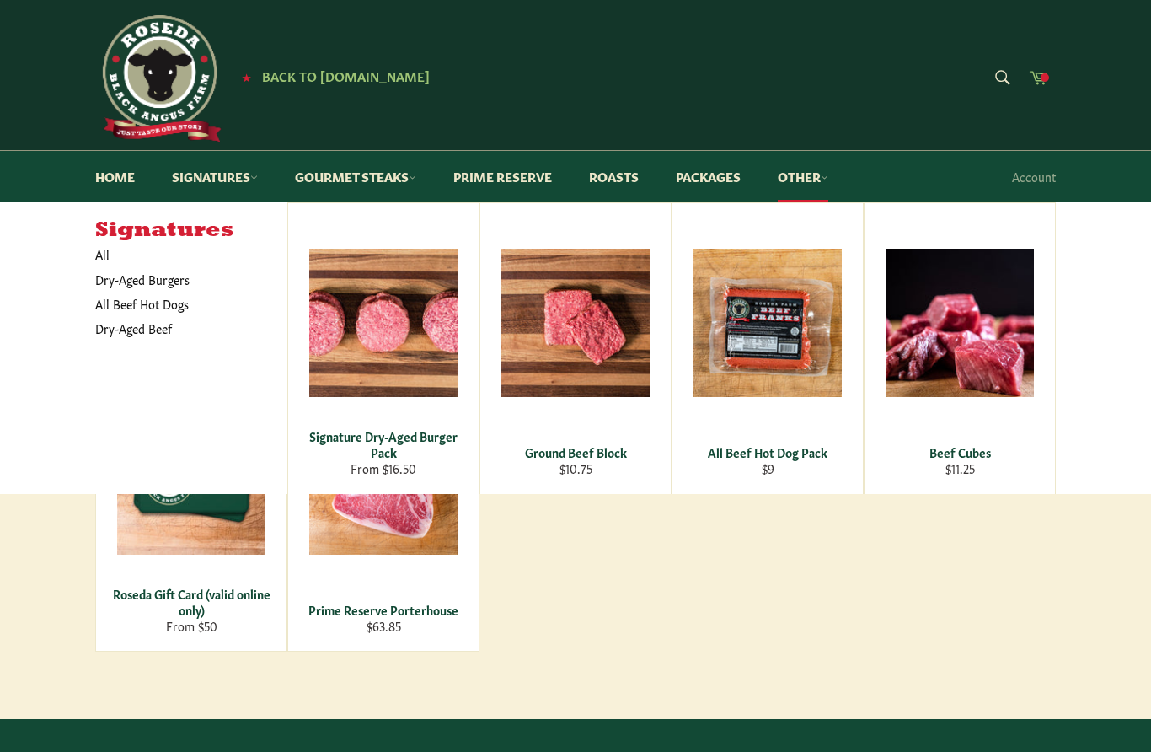
click at [1038, 82] on icon at bounding box center [1038, 76] width 19 height 19
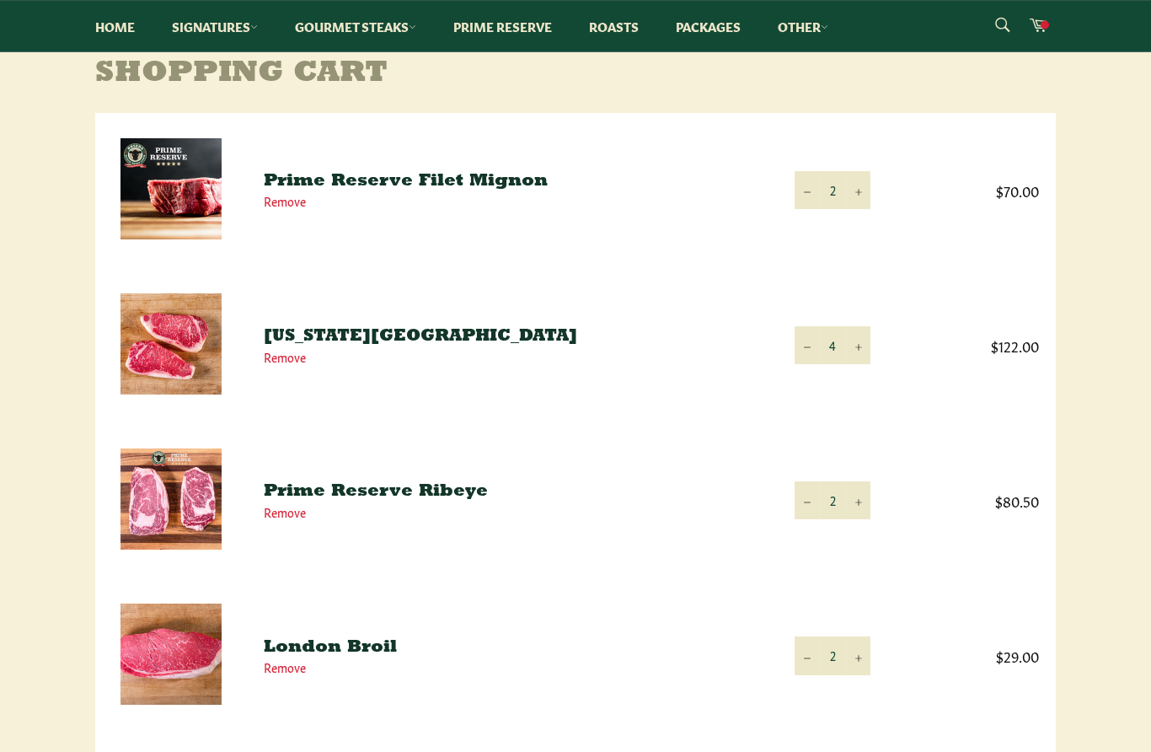
scroll to position [222, 0]
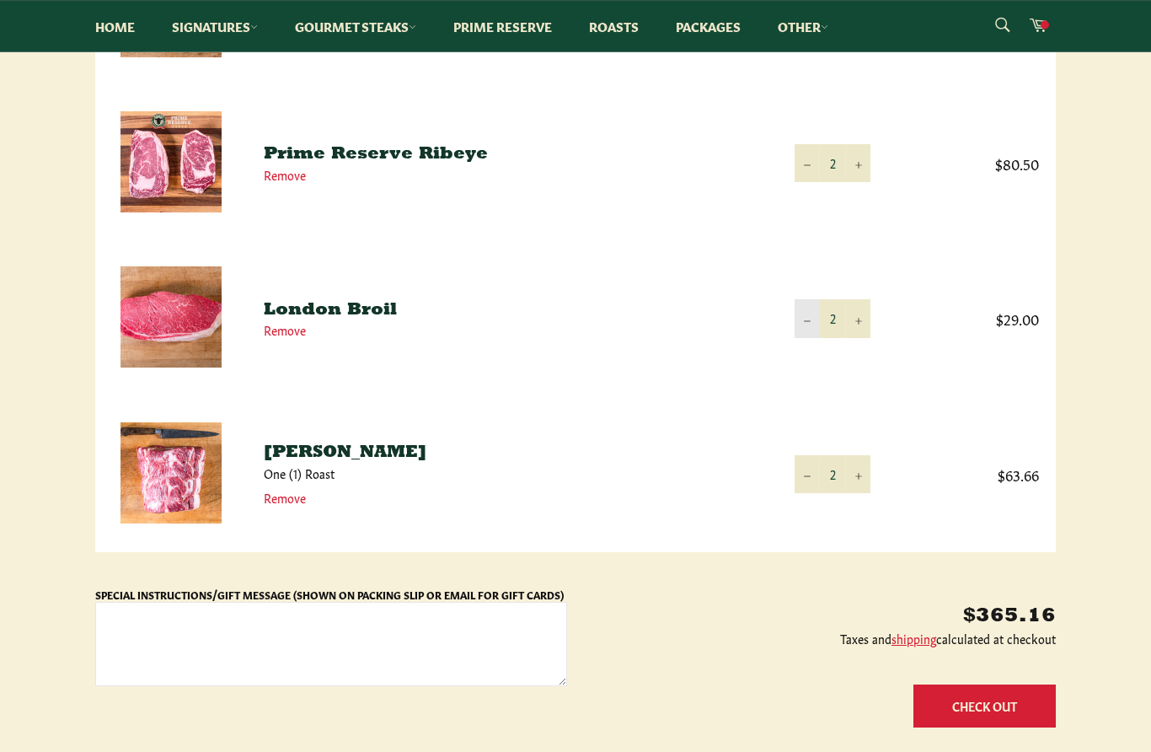
click at [809, 323] on icon "Reduce item quantity by one" at bounding box center [807, 322] width 7 height 7
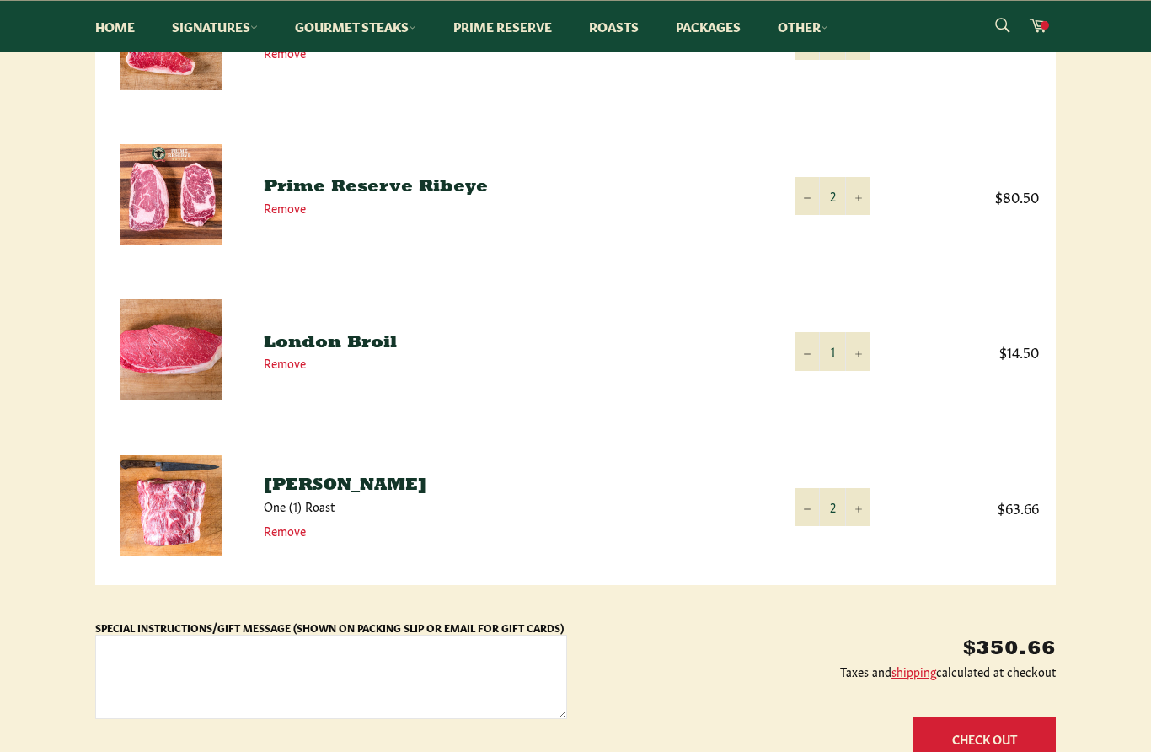
click at [802, 619] on div "$350.66 Taxes and shipping calculated at checkout Update Cart Check Out" at bounding box center [811, 694] width 489 height 151
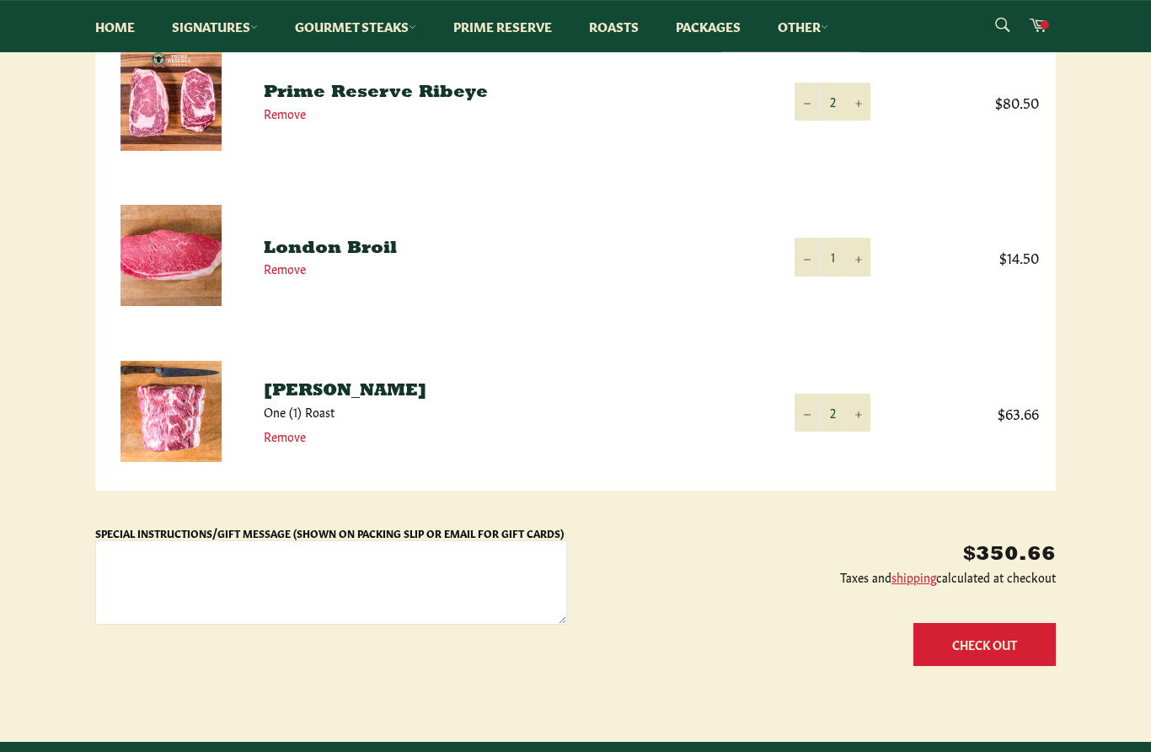
scroll to position [627, 0]
click at [1027, 652] on button "Check Out" at bounding box center [985, 644] width 142 height 43
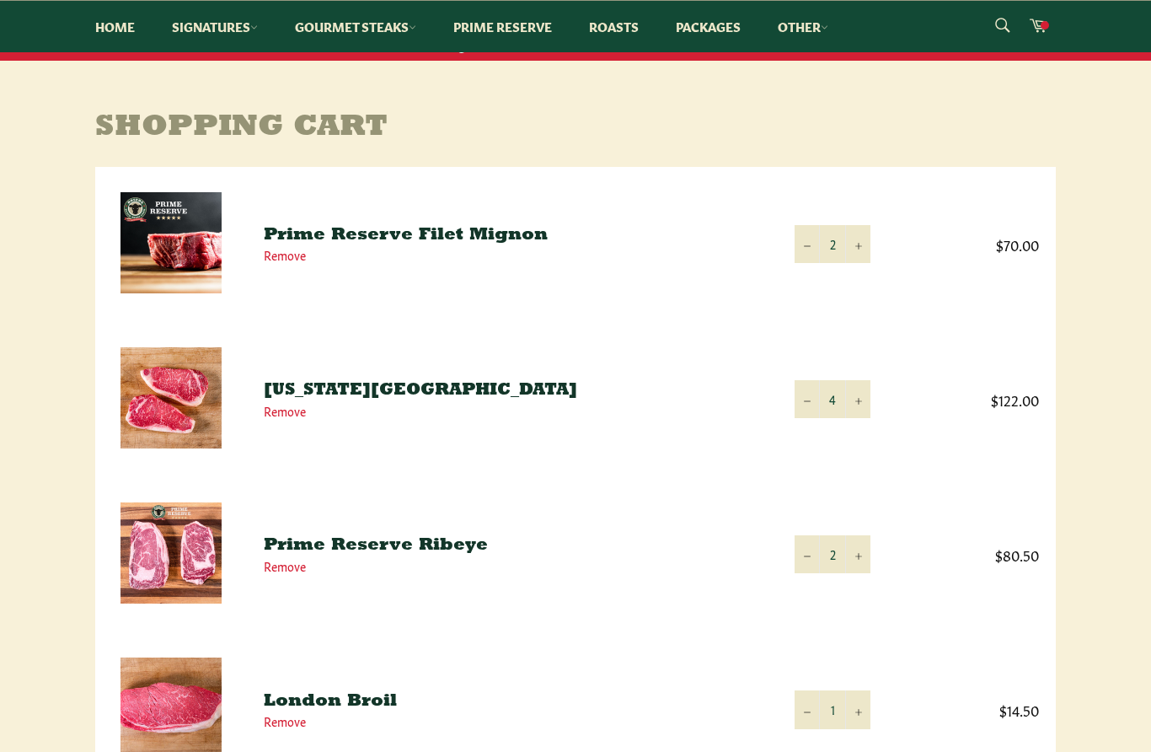
scroll to position [176, 0]
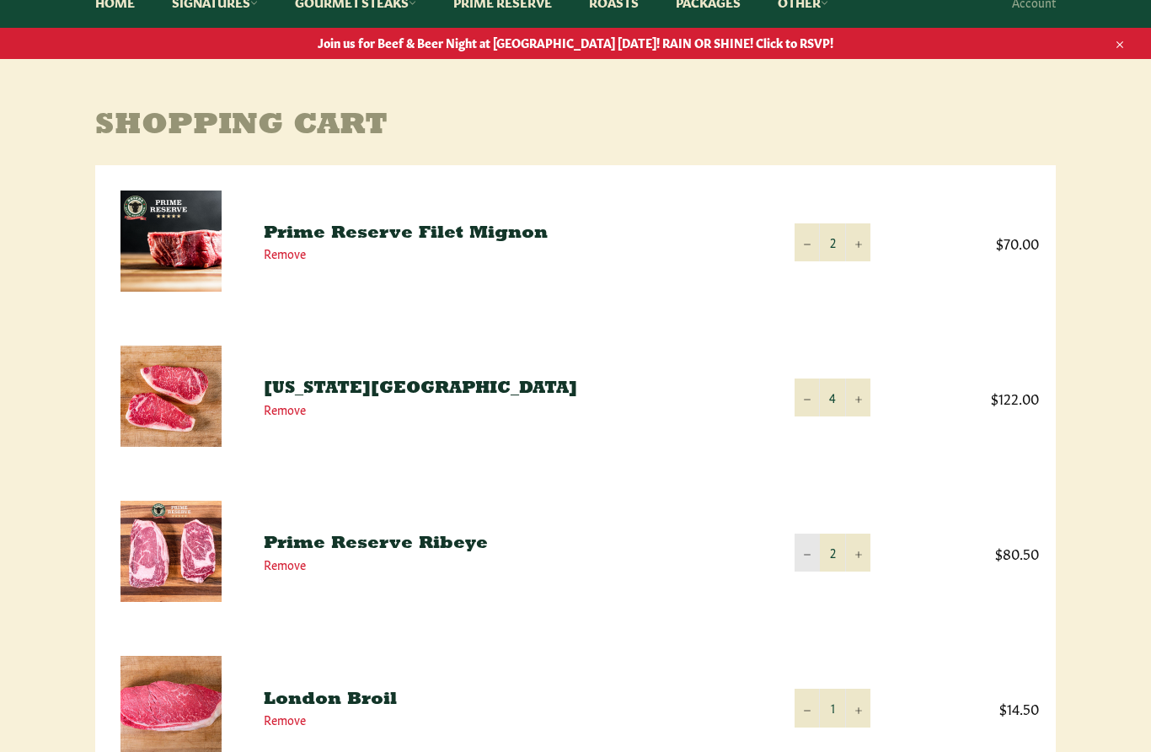
click at [815, 561] on button "−" at bounding box center [807, 553] width 25 height 38
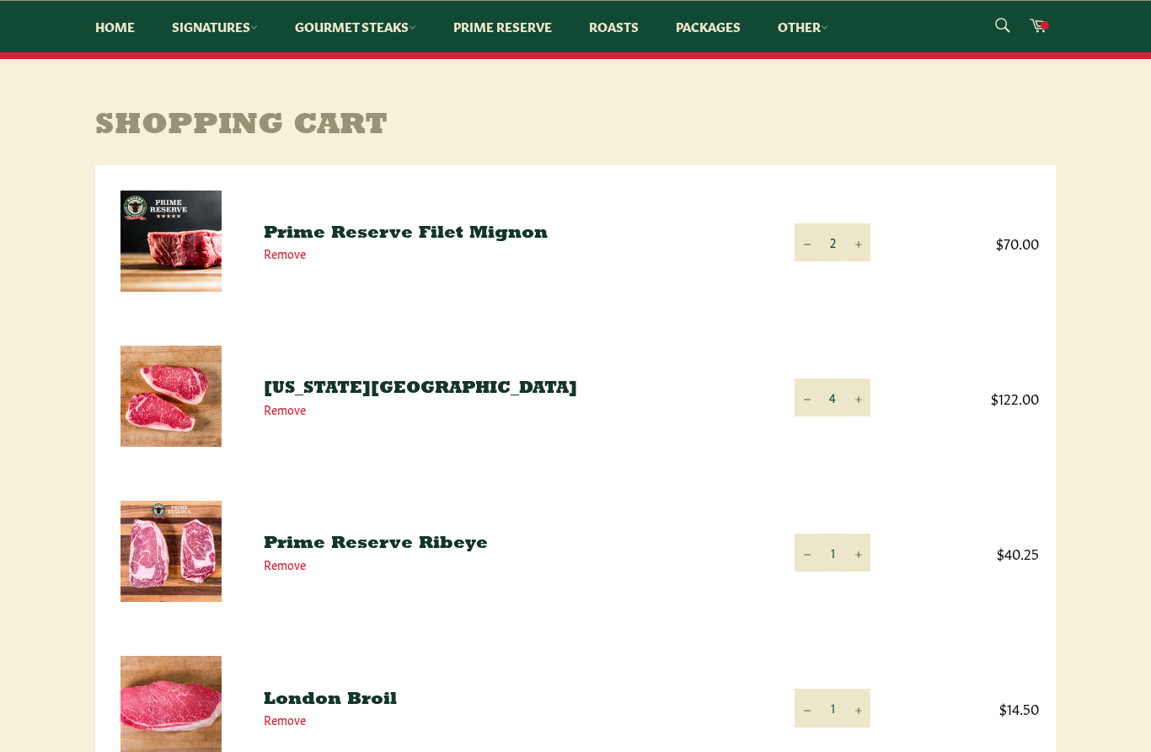
scroll to position [341, 0]
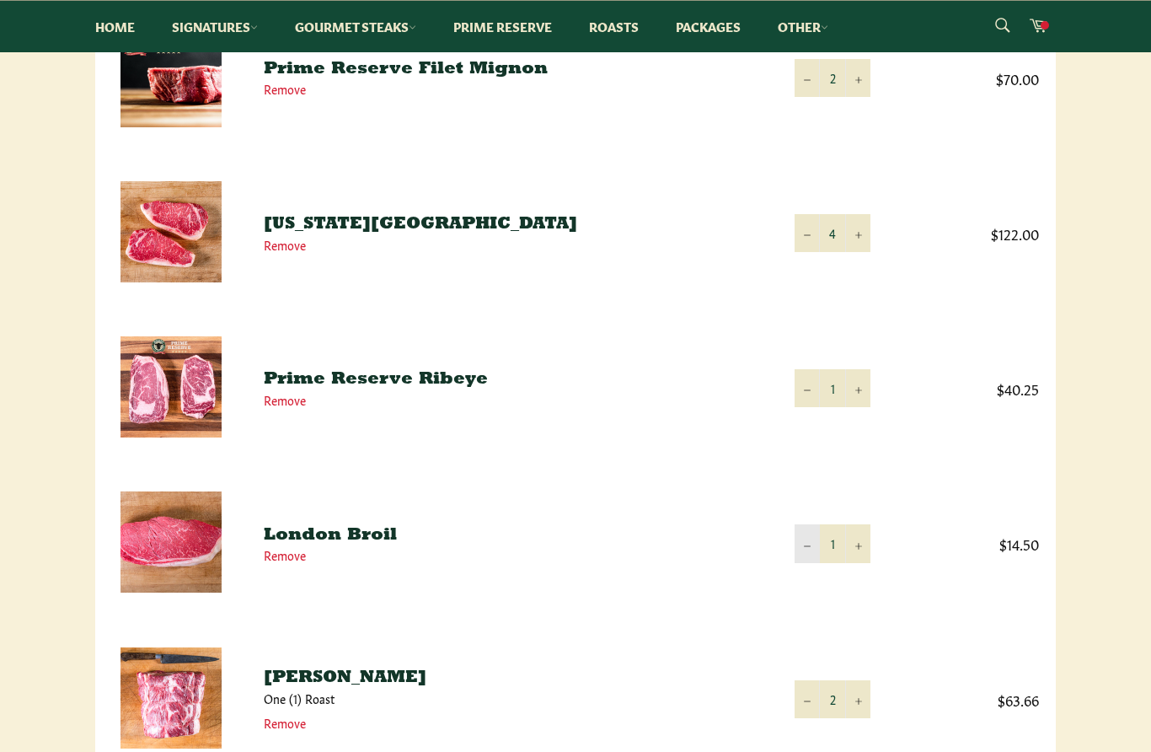
click at [813, 545] on button "−" at bounding box center [807, 543] width 25 height 38
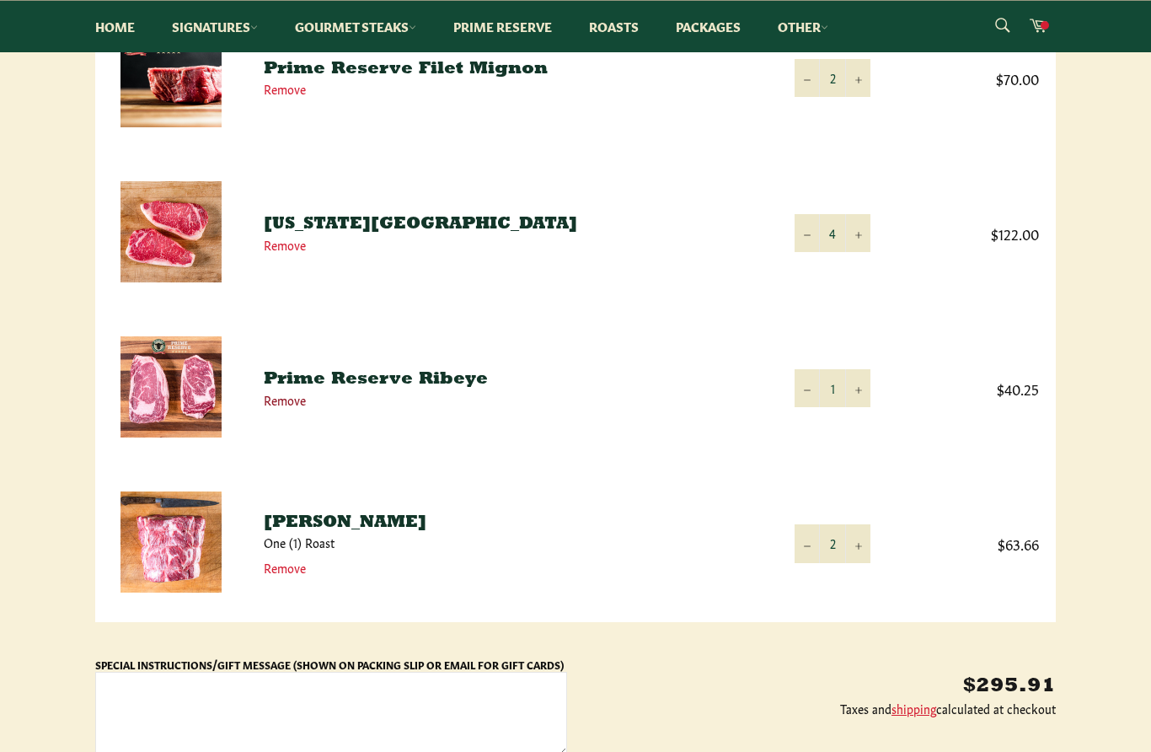
click at [288, 401] on link "Remove" at bounding box center [285, 399] width 42 height 17
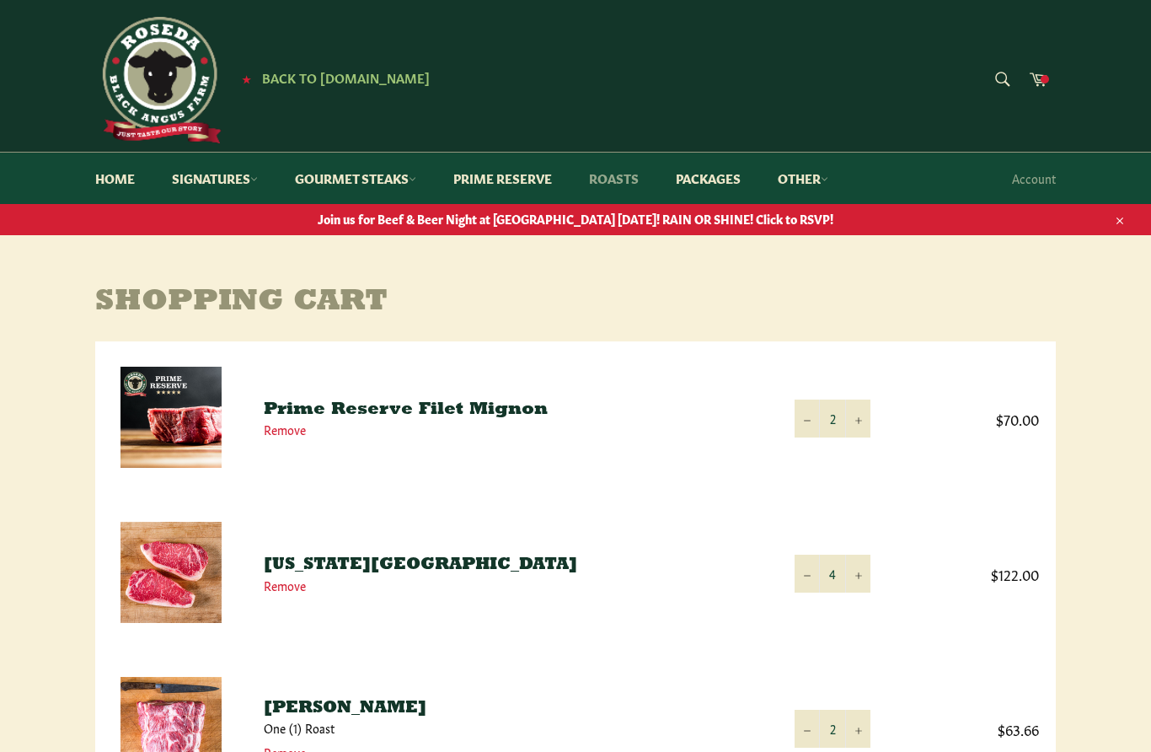
click at [628, 184] on link "Roasts" at bounding box center [613, 178] width 83 height 51
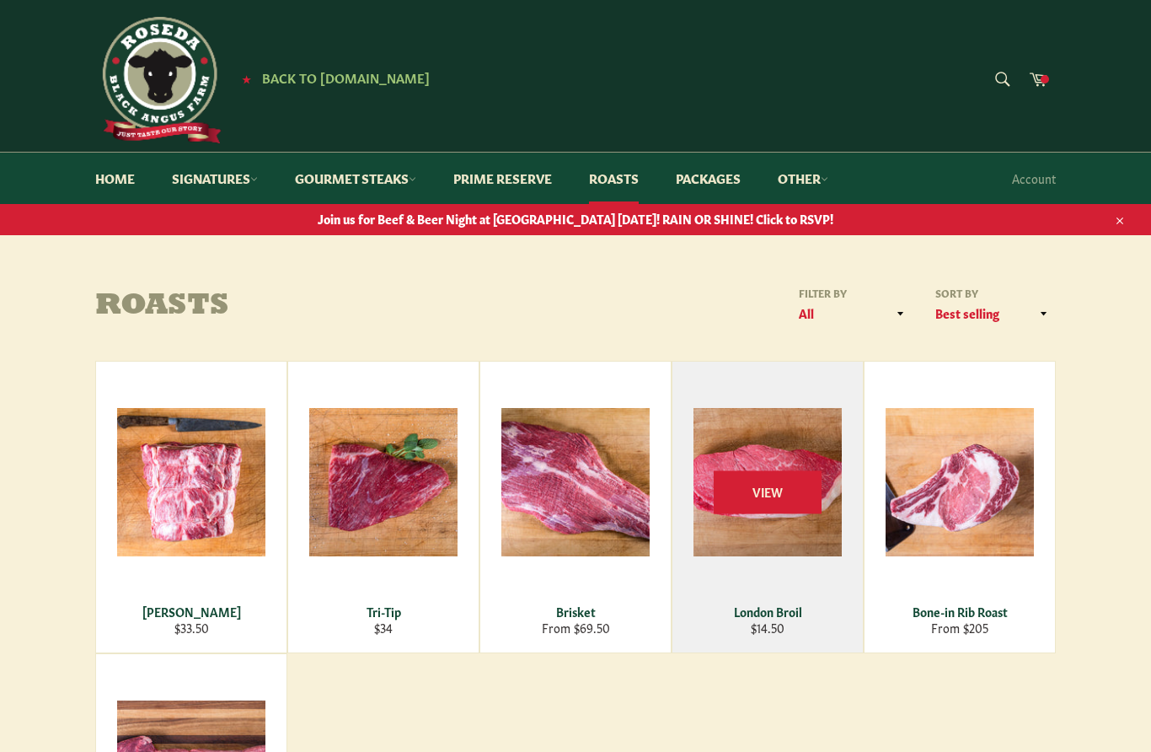
click at [785, 489] on span "View" at bounding box center [768, 491] width 108 height 43
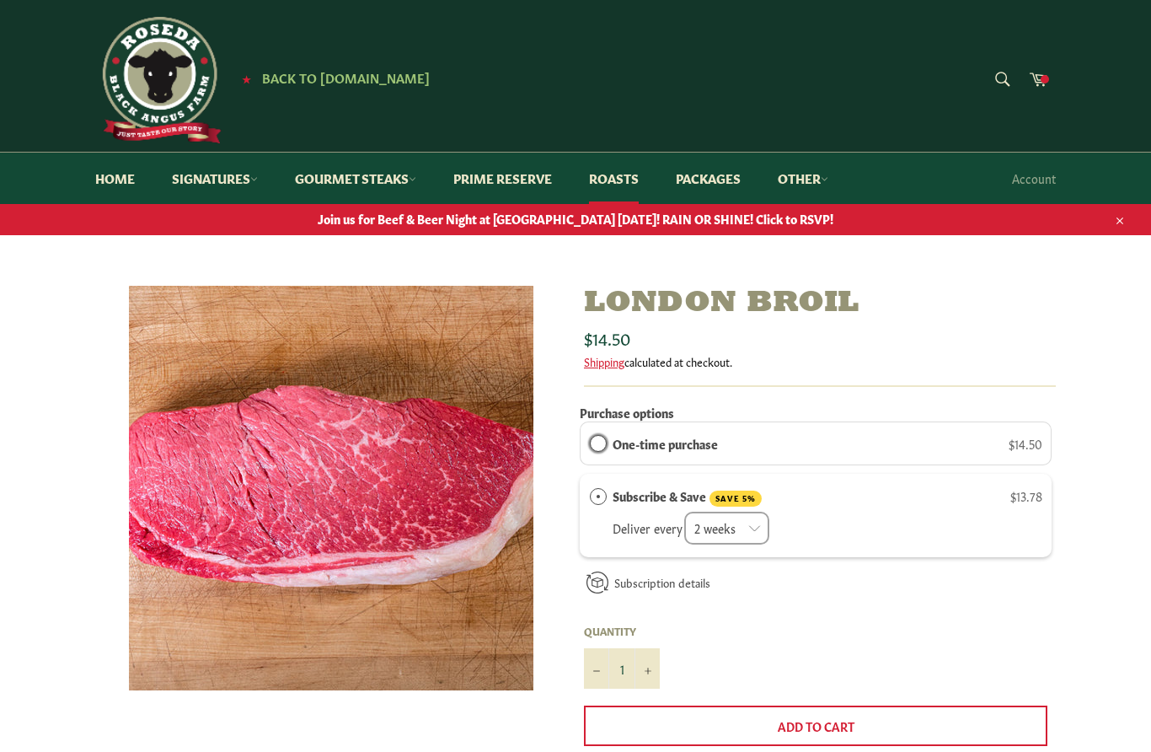
click at [590, 443] on input "One-time purchase" at bounding box center [590, 443] width 0 height 0
radio input "true"
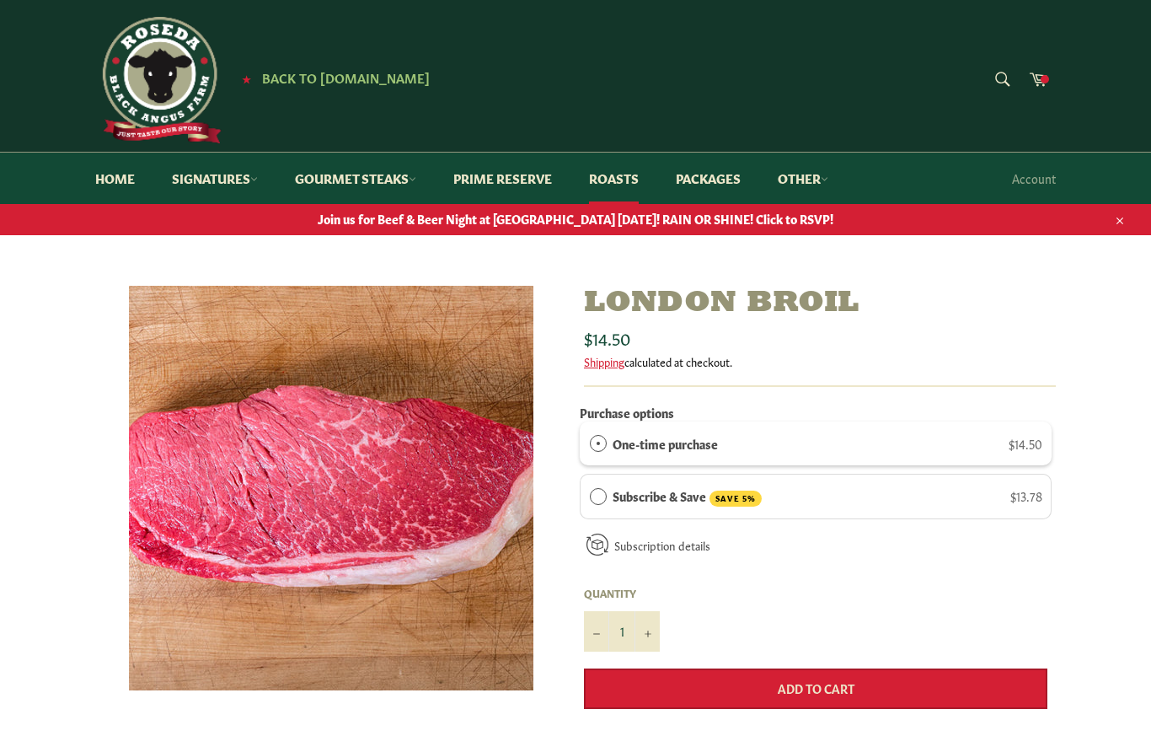
click at [747, 677] on button "Add to Cart" at bounding box center [816, 688] width 464 height 40
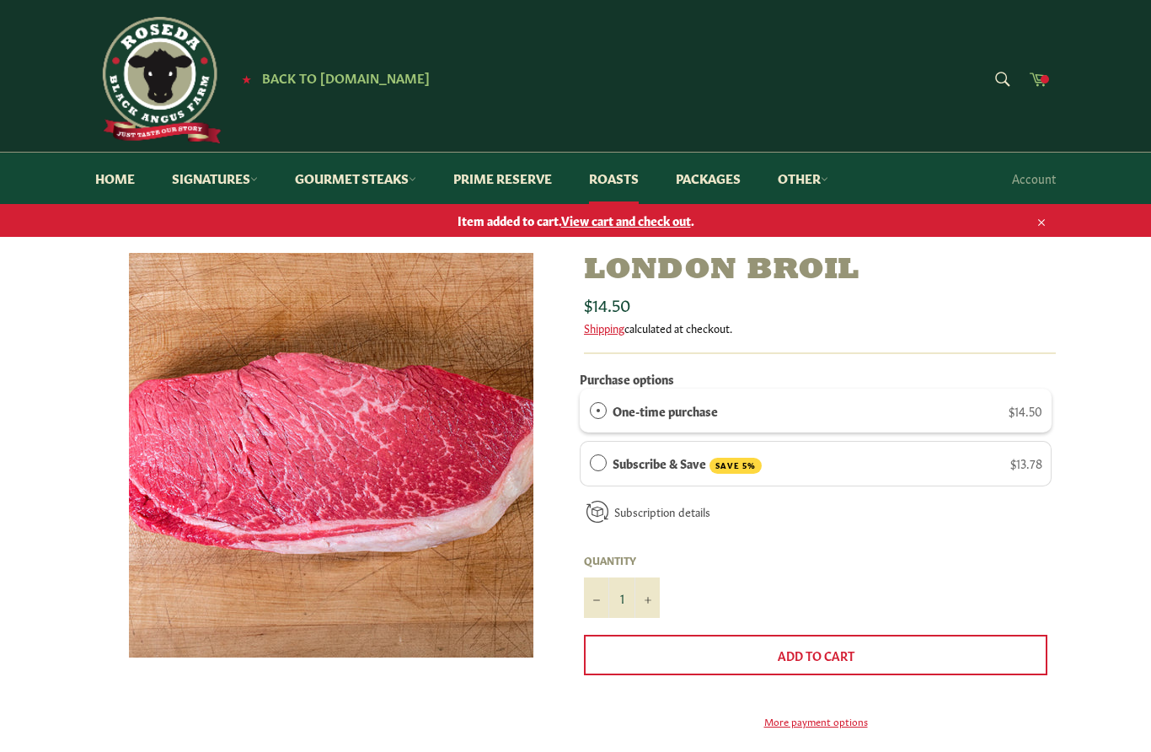
click at [1038, 88] on link "Cart" at bounding box center [1038, 81] width 35 height 38
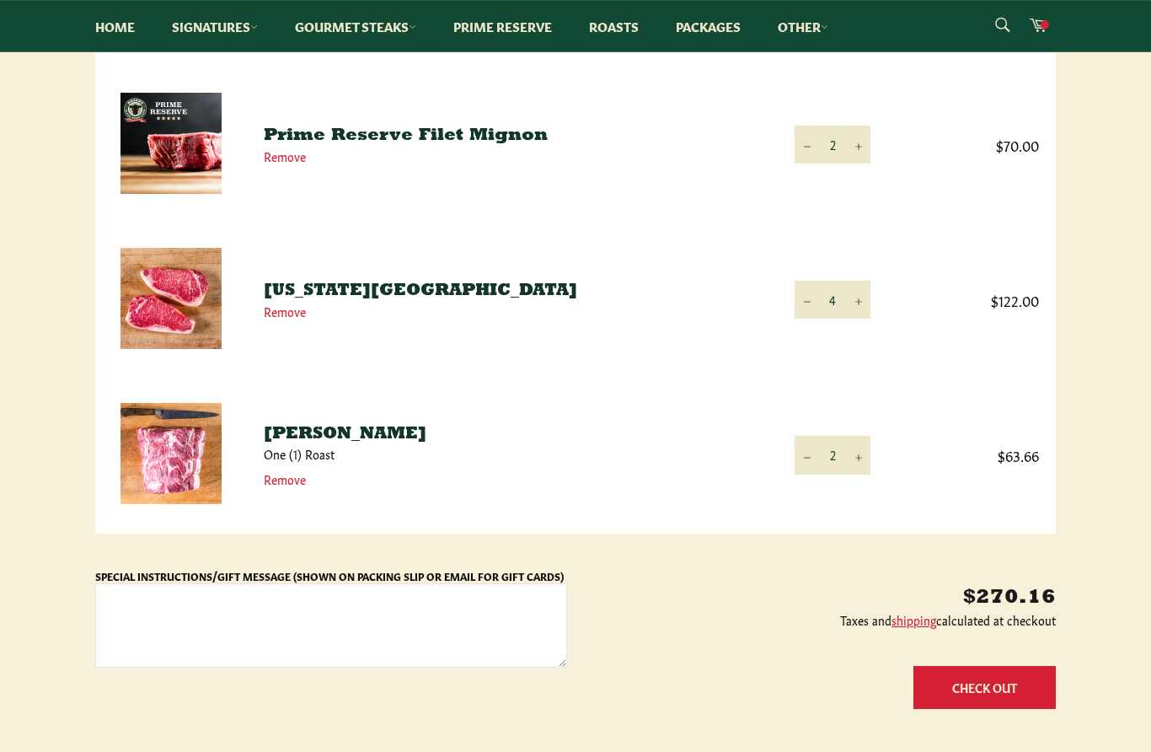
scroll to position [429, 0]
click at [1017, 690] on button "Check Out" at bounding box center [985, 687] width 142 height 43
